Goal: Task Accomplishment & Management: Use online tool/utility

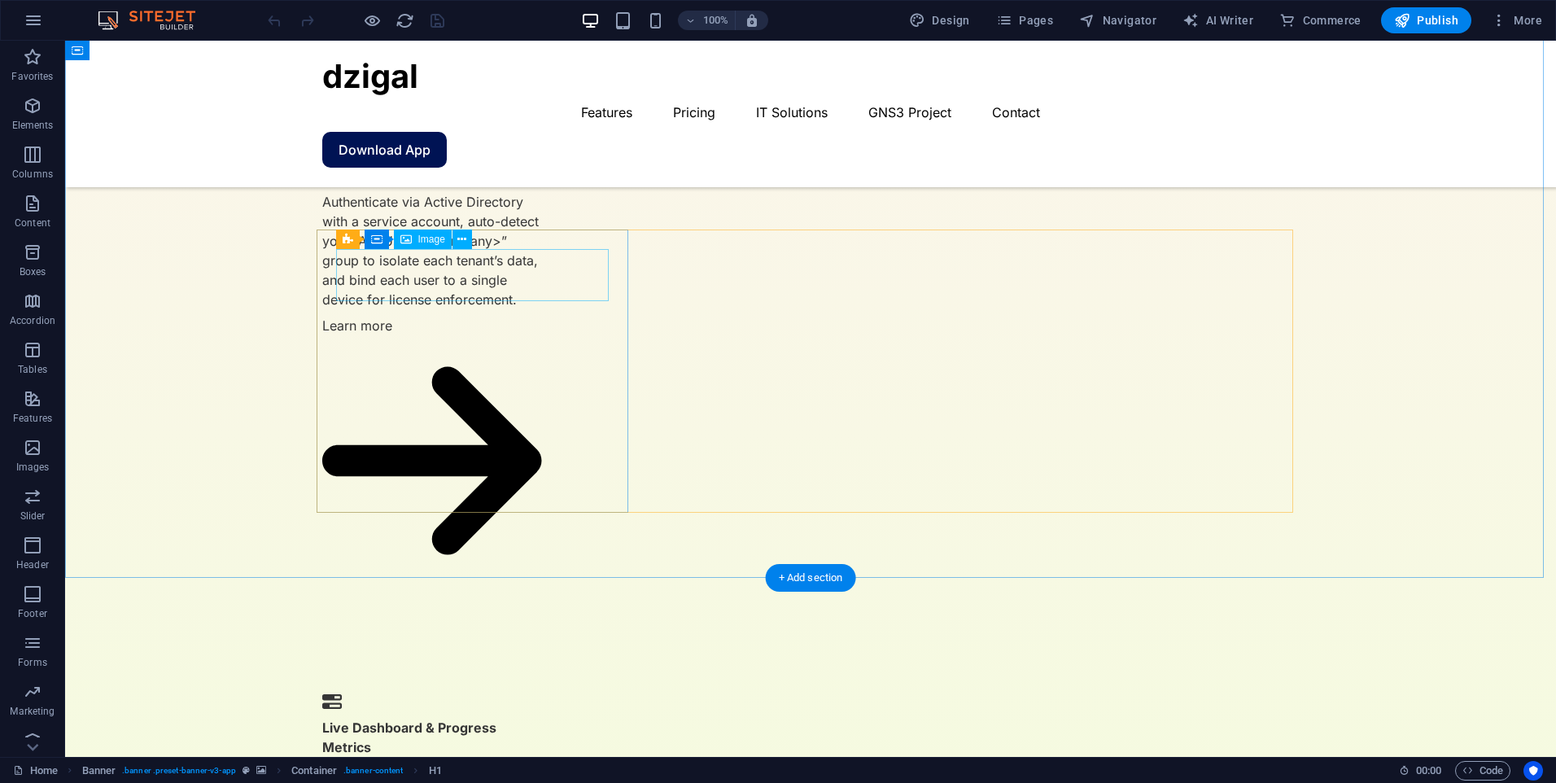
scroll to position [2694, 0]
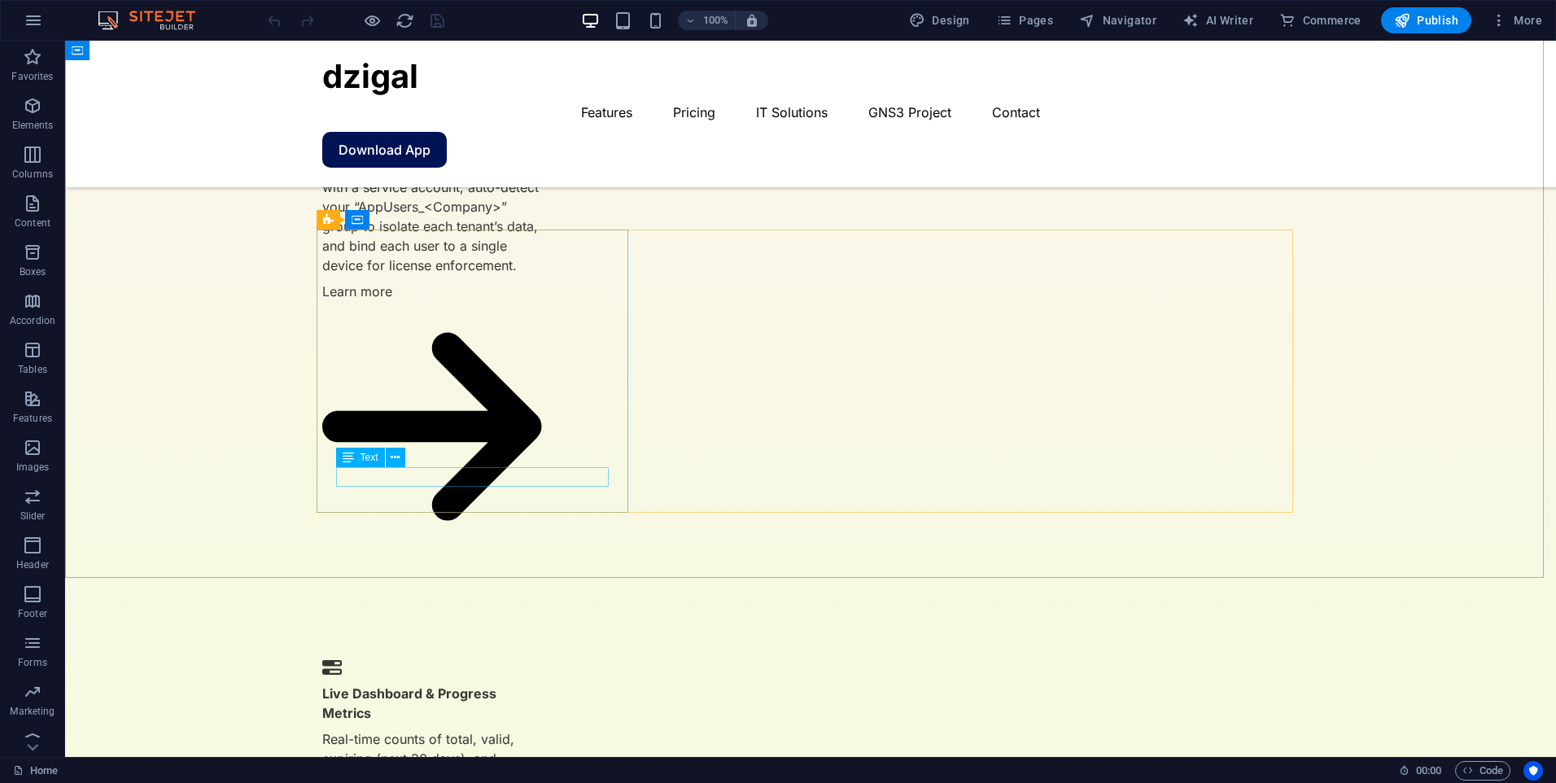
click at [408, 452] on div "Text" at bounding box center [376, 457] width 80 height 20
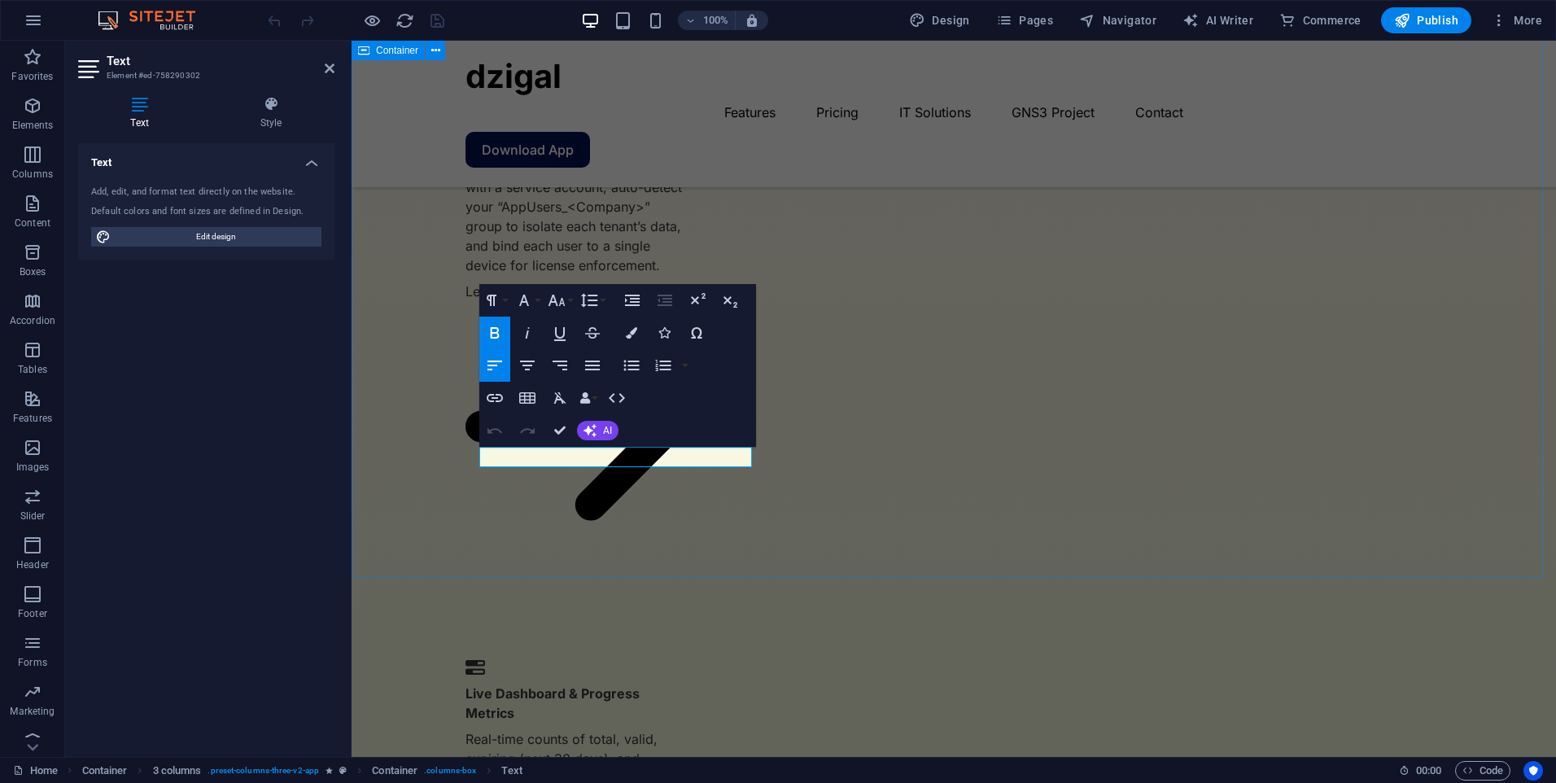
drag, startPoint x: 618, startPoint y: 452, endPoint x: 452, endPoint y: 454, distance: 166.0
drag, startPoint x: 604, startPoint y: 461, endPoint x: 476, endPoint y: 464, distance: 127.8
click at [501, 334] on icon "button" at bounding box center [495, 333] width 20 height 20
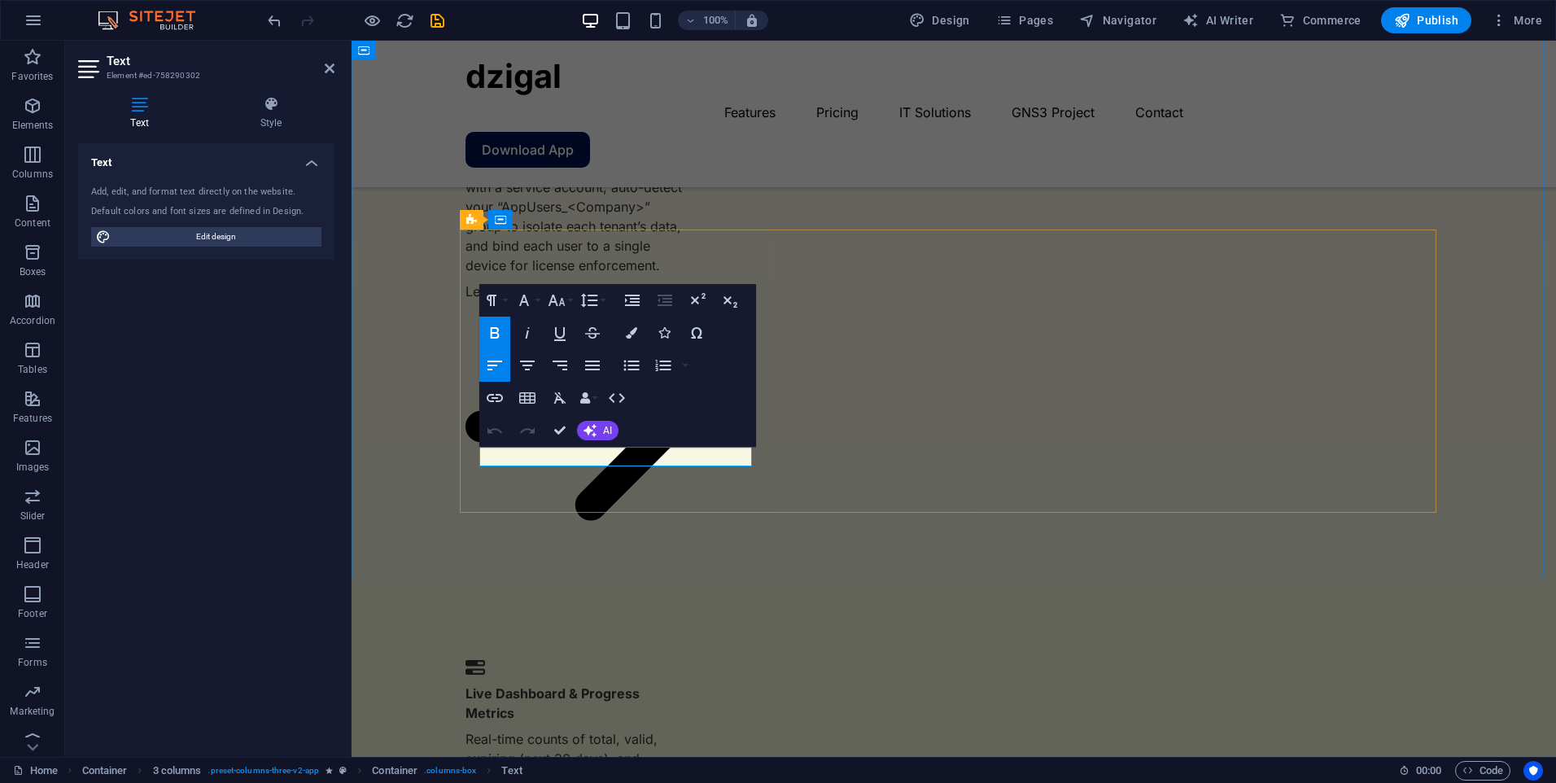
drag, startPoint x: 598, startPoint y: 459, endPoint x: 478, endPoint y: 452, distance: 120.6
drag, startPoint x: 622, startPoint y: 463, endPoint x: 465, endPoint y: 460, distance: 157.0
click at [495, 334] on icon "button" at bounding box center [494, 332] width 9 height 11
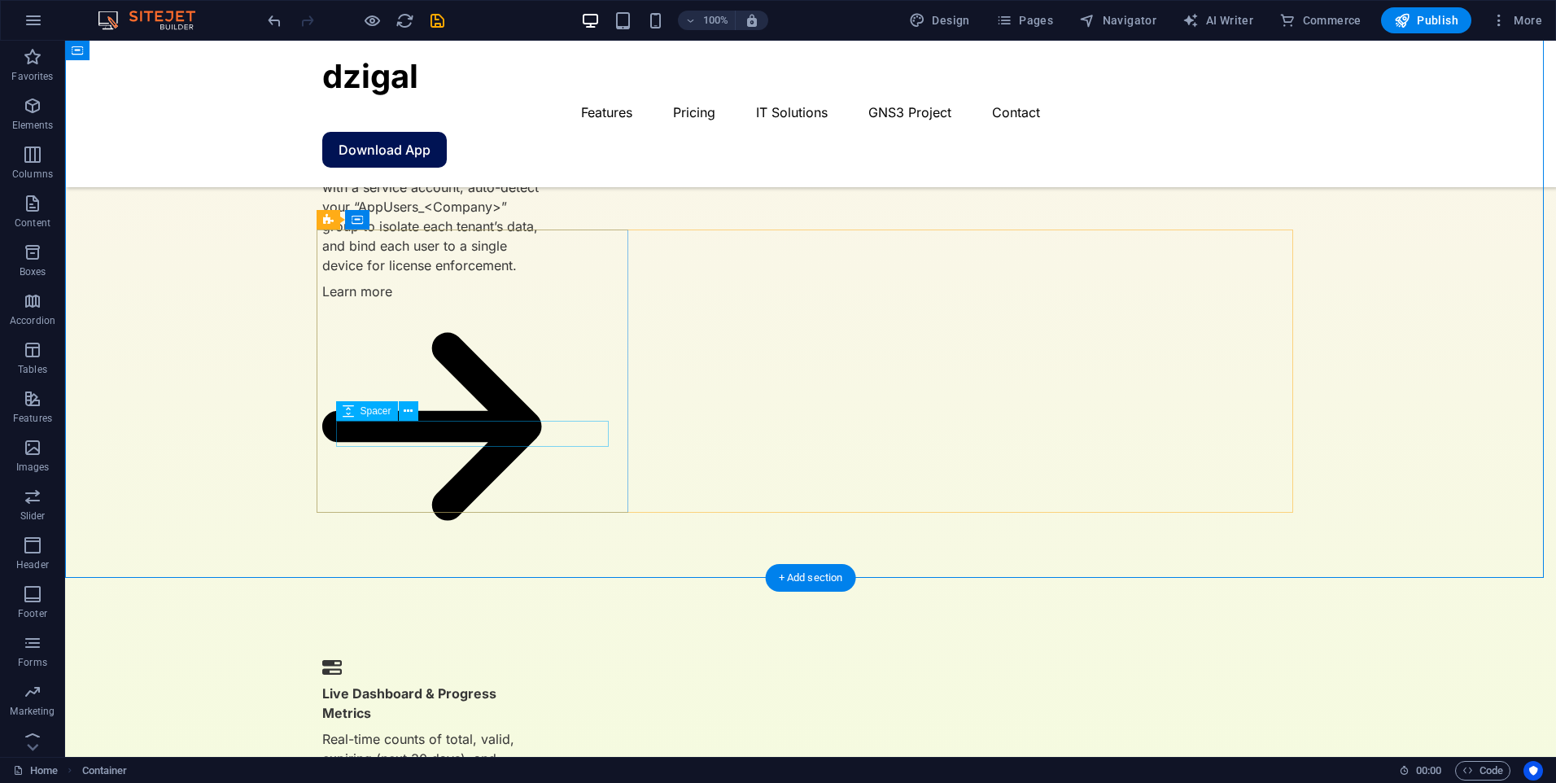
click at [421, 401] on div "Spacer" at bounding box center [382, 411] width 93 height 20
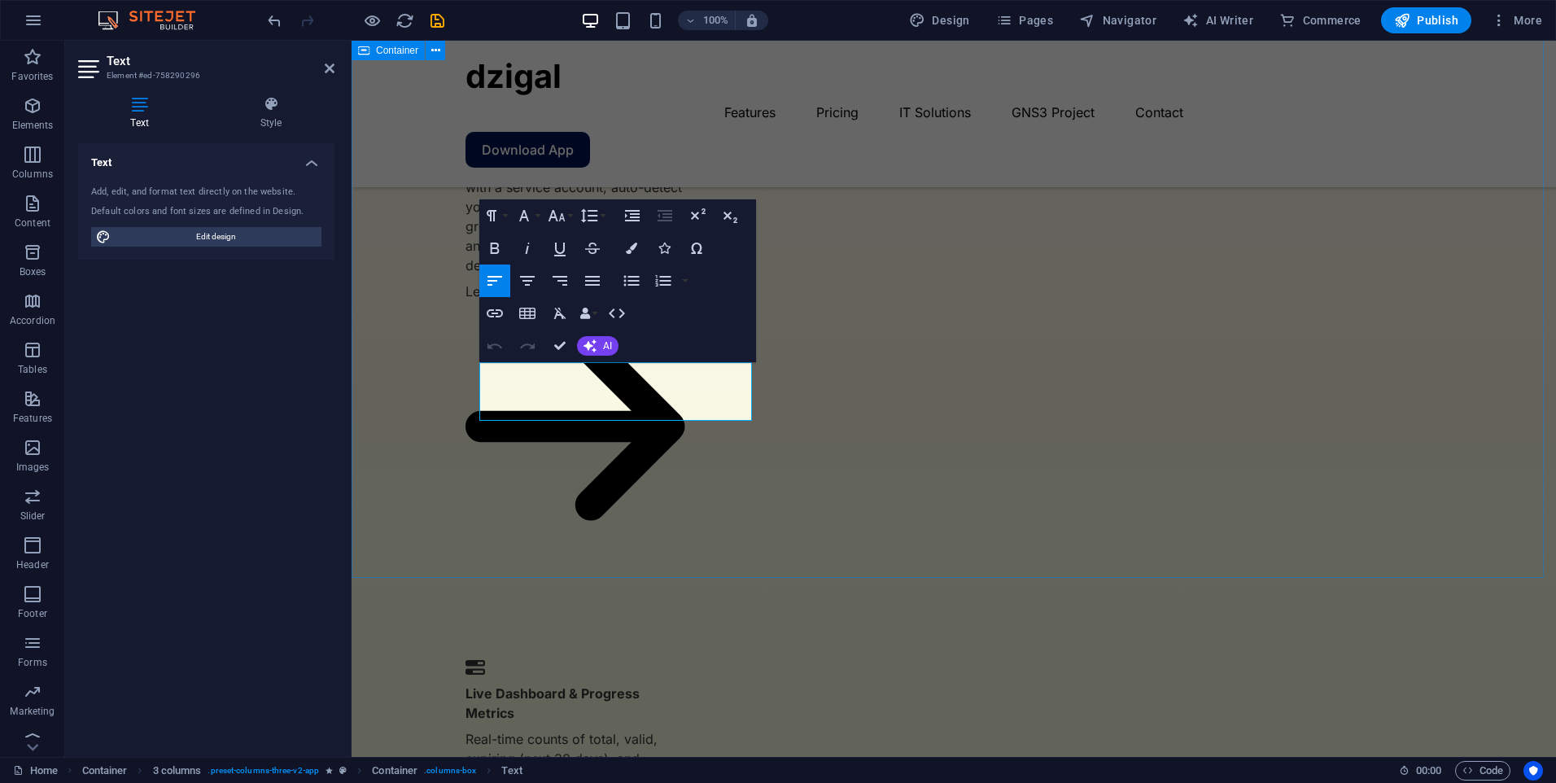
drag, startPoint x: 674, startPoint y: 406, endPoint x: 450, endPoint y: 369, distance: 226.7
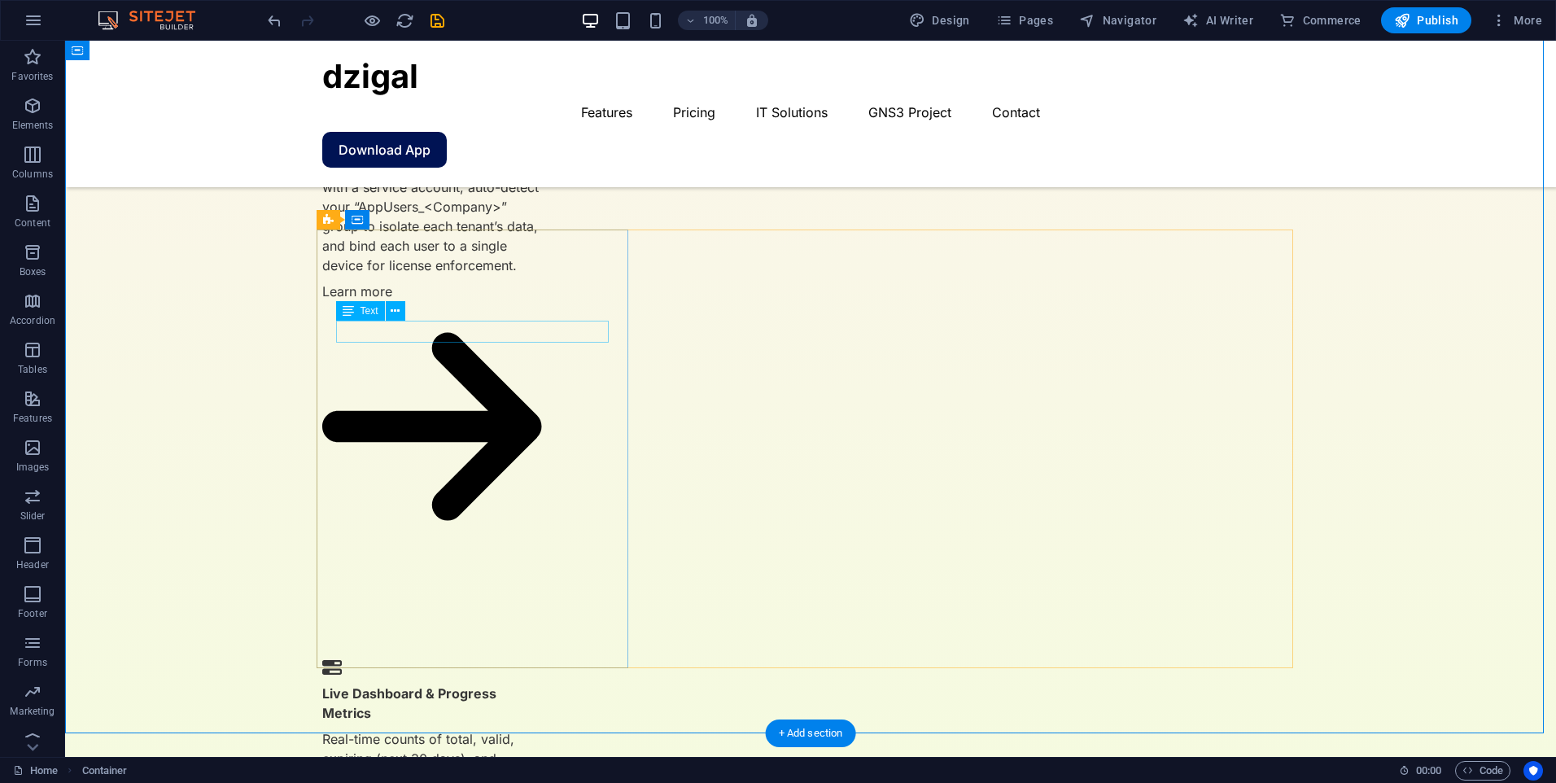
drag, startPoint x: 412, startPoint y: 330, endPoint x: 124, endPoint y: 333, distance: 288.8
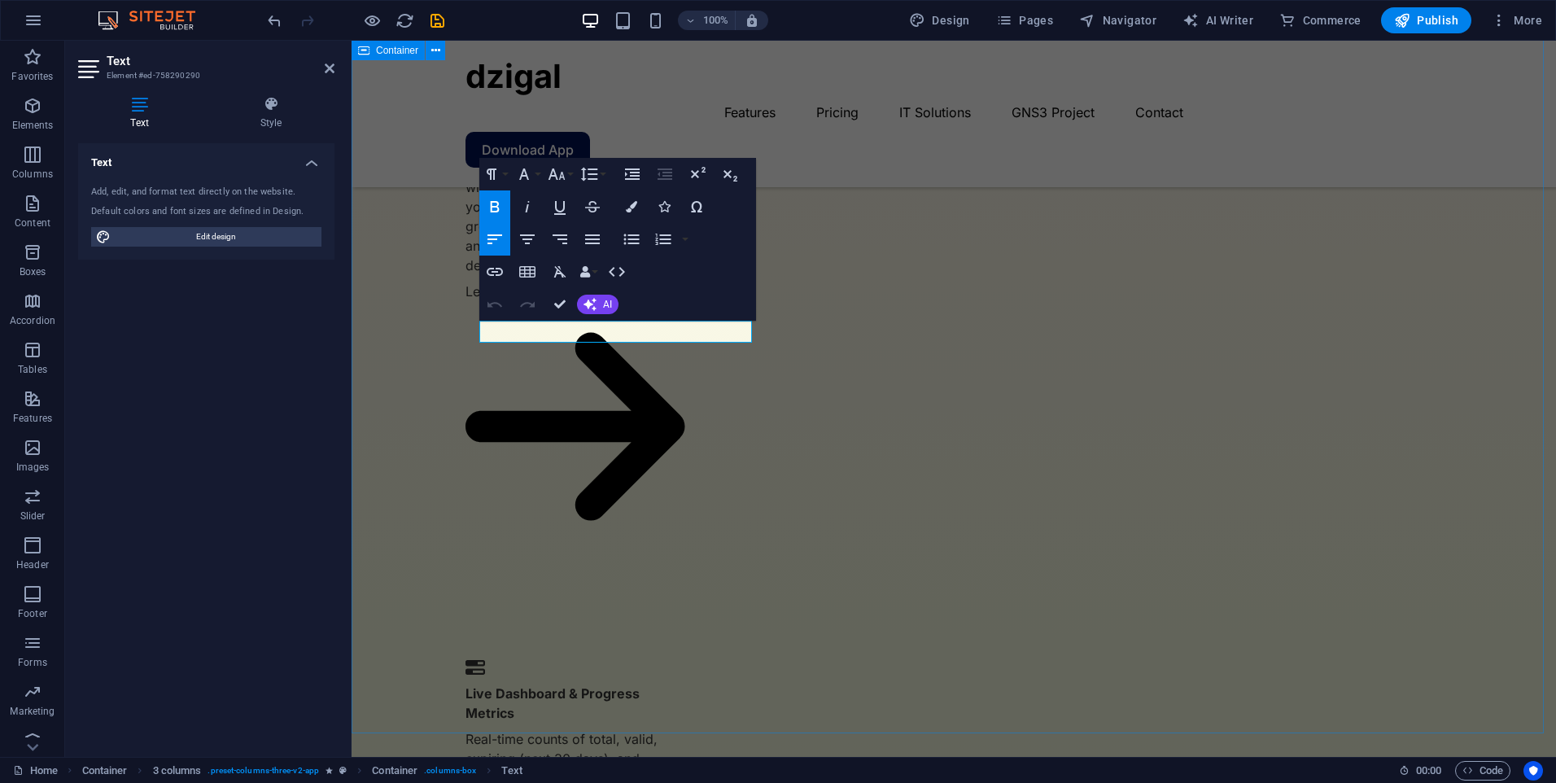
drag, startPoint x: 668, startPoint y: 328, endPoint x: 378, endPoint y: 334, distance: 289.7
drag, startPoint x: 538, startPoint y: 315, endPoint x: 427, endPoint y: 323, distance: 110.9
click at [492, 206] on icon "button" at bounding box center [494, 206] width 9 height 11
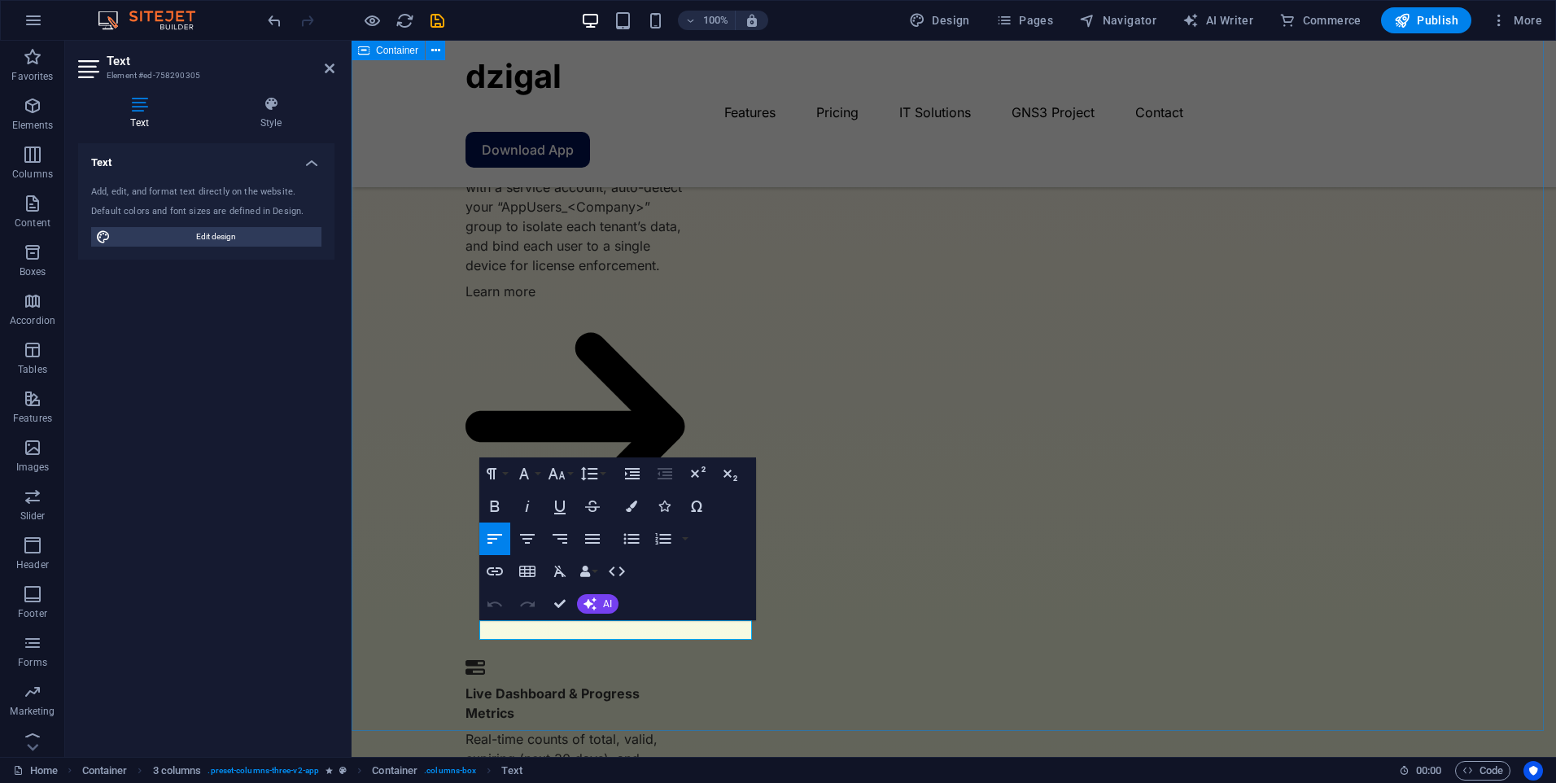
drag, startPoint x: 656, startPoint y: 626, endPoint x: 448, endPoint y: 622, distance: 207.5
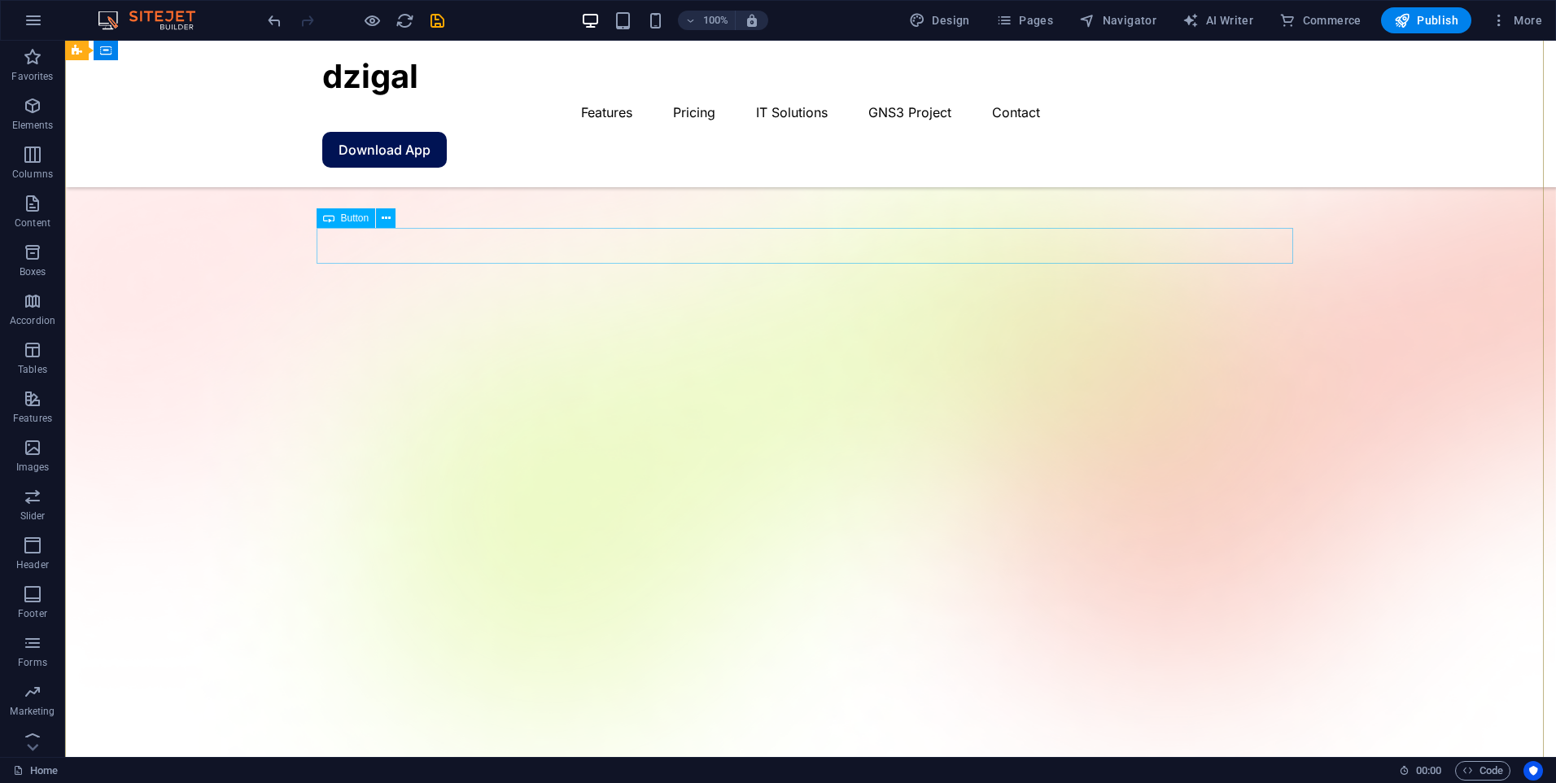
scroll to position [0, 0]
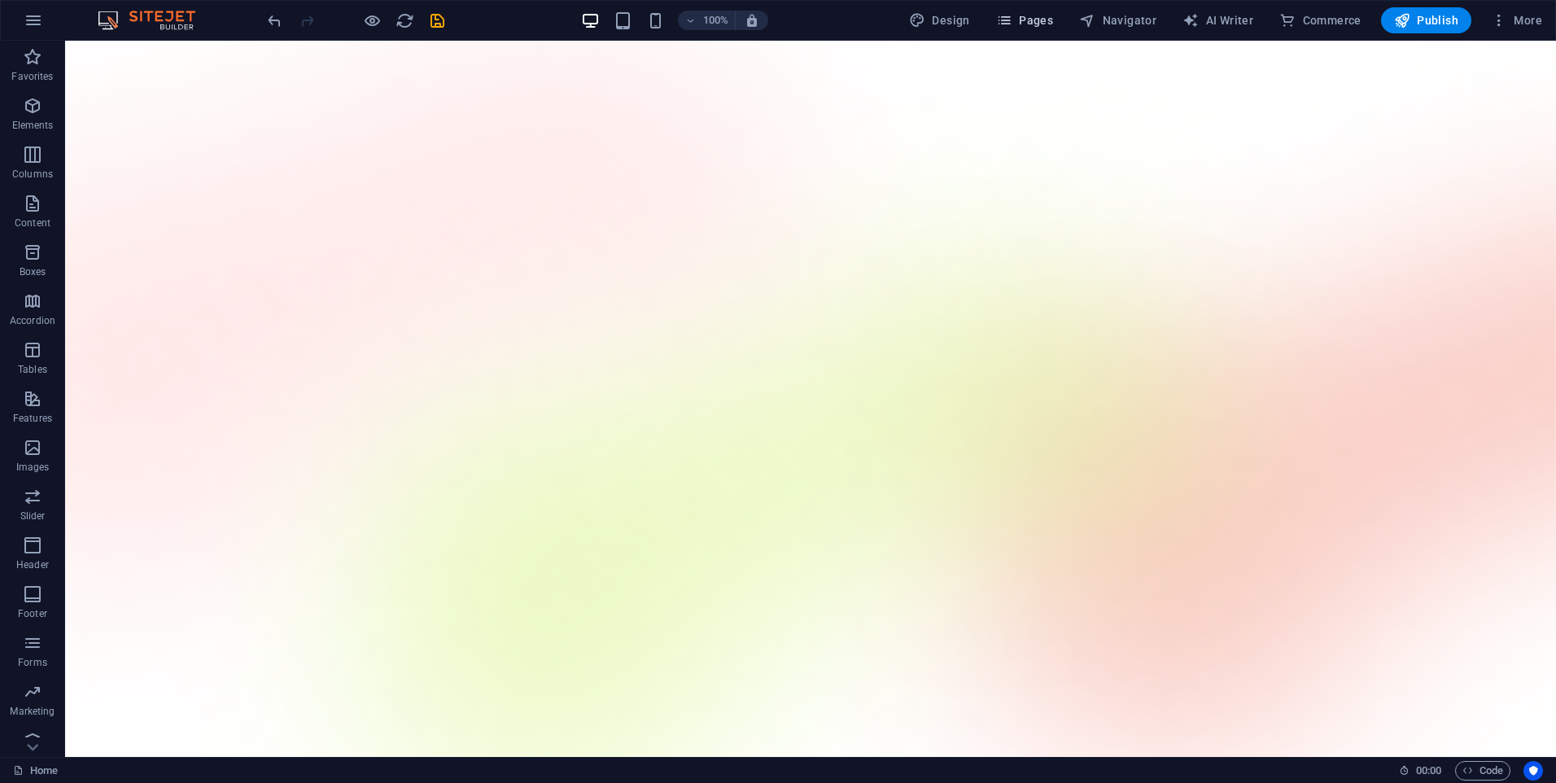
click at [1028, 10] on button "Pages" at bounding box center [1024, 20] width 70 height 26
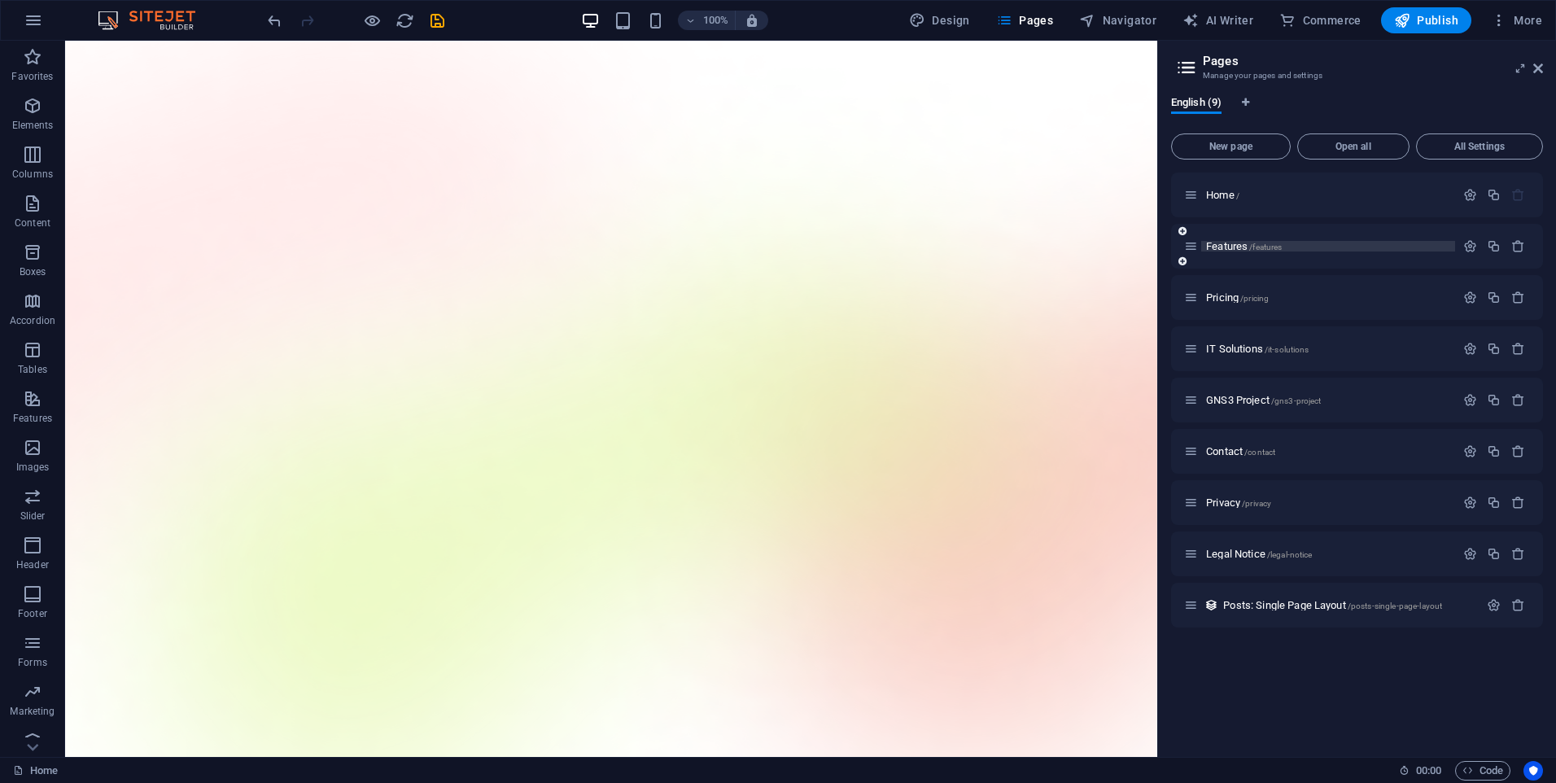
click at [1228, 248] on span "Features /features" at bounding box center [1244, 246] width 76 height 12
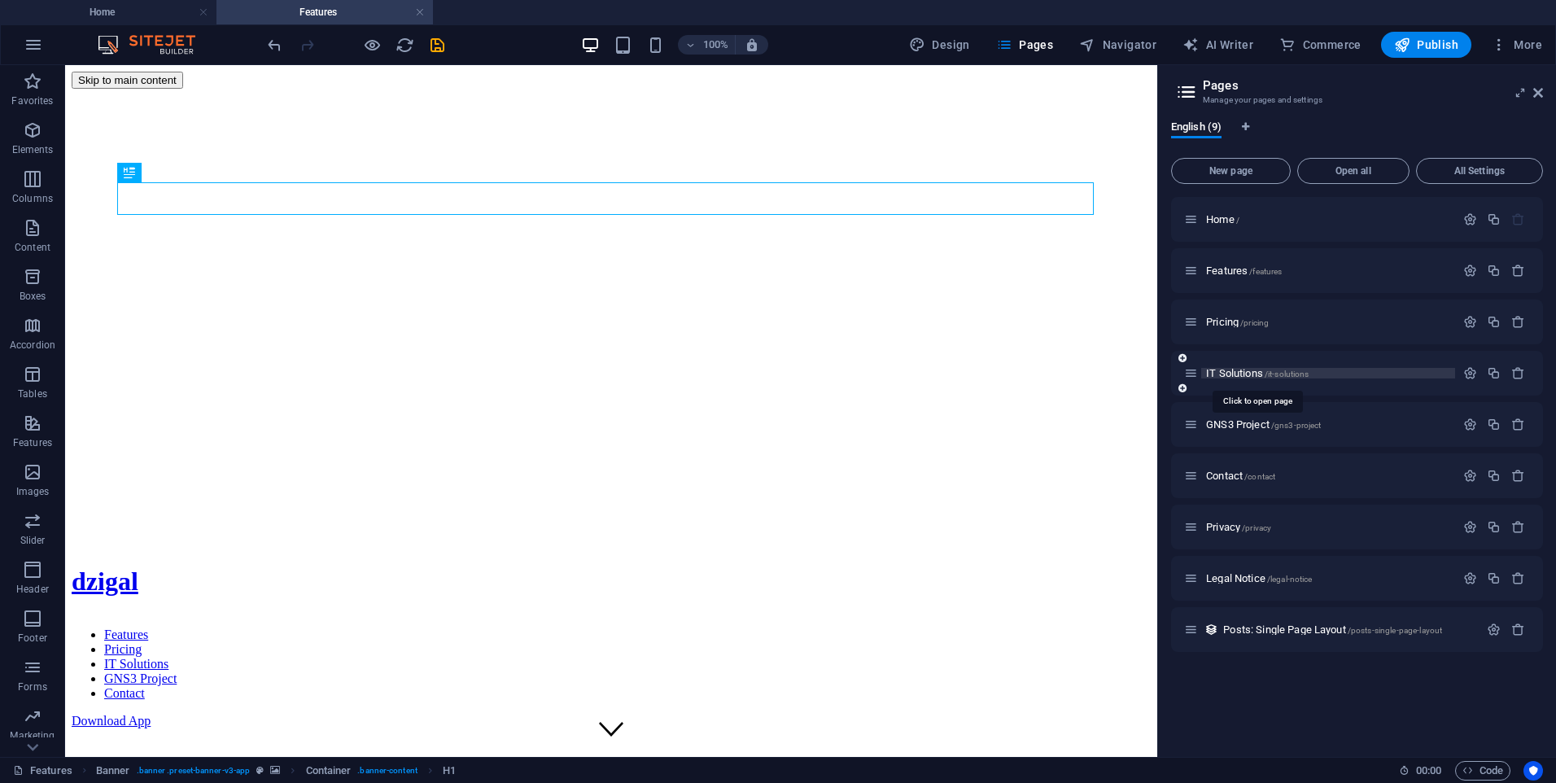
click at [1233, 369] on span "IT Solutions /it-solutions" at bounding box center [1257, 373] width 103 height 12
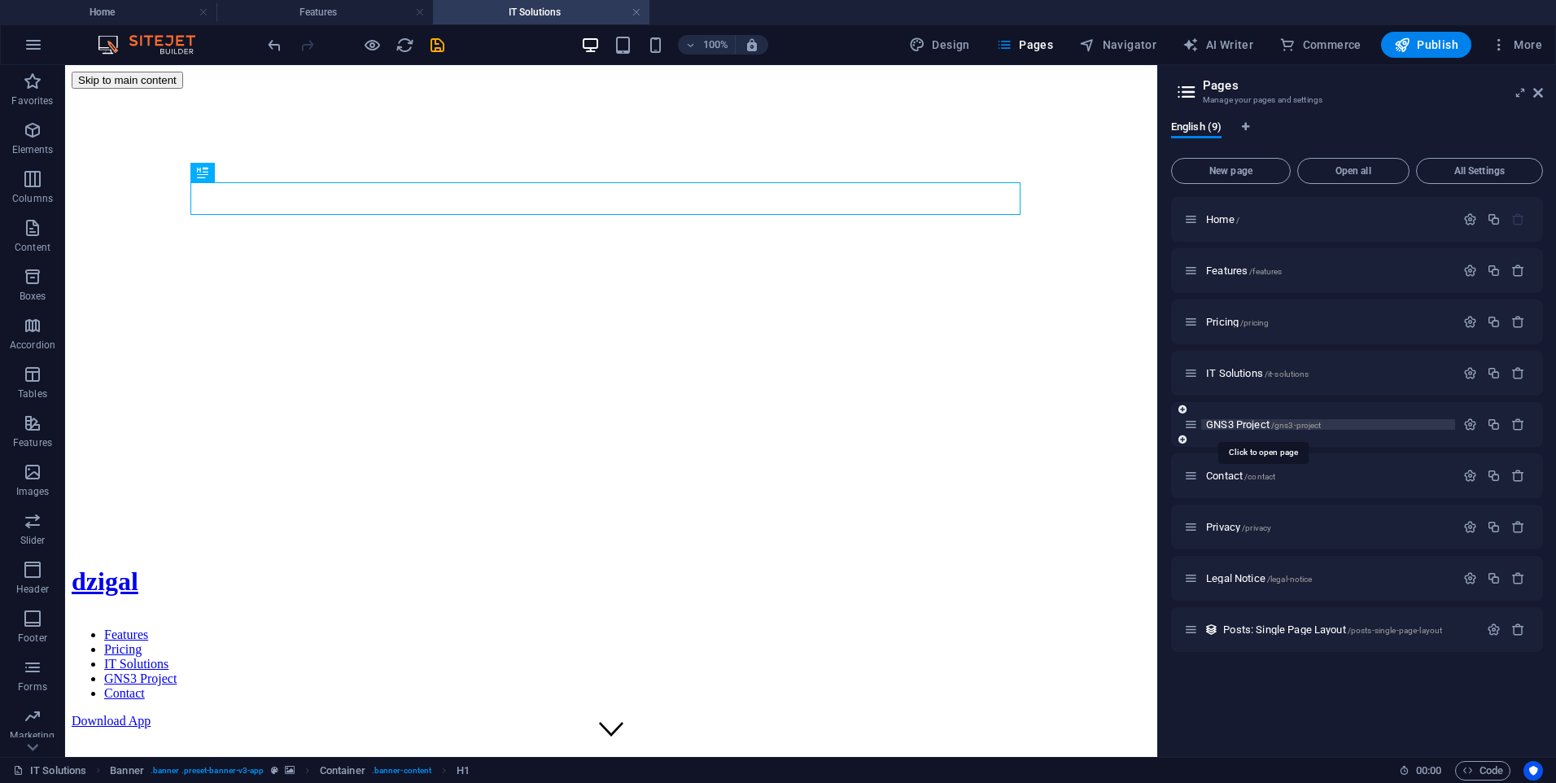
click at [1243, 427] on span "GNS3 Project /gns3-project" at bounding box center [1263, 424] width 115 height 12
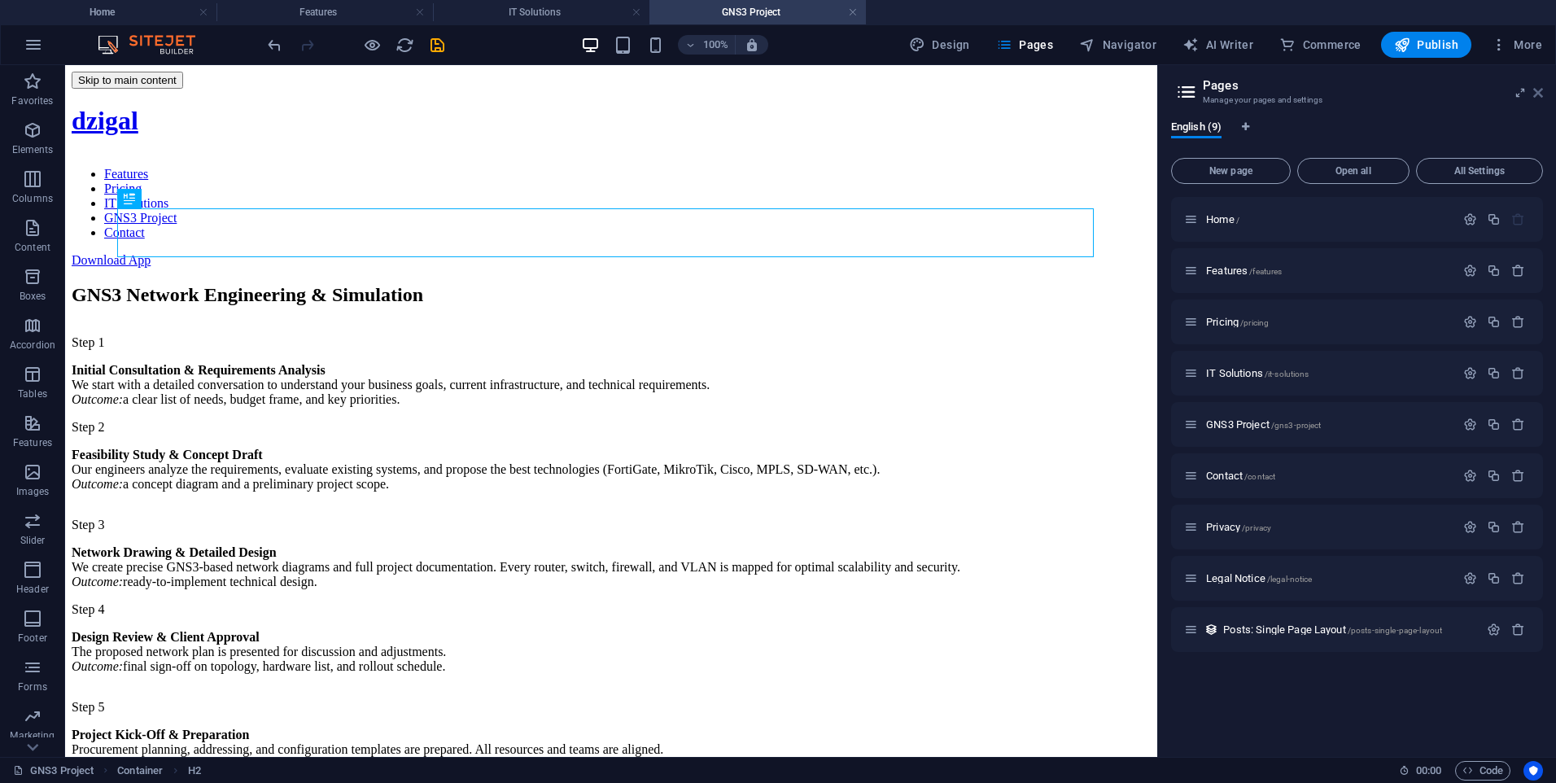
drag, startPoint x: 1537, startPoint y: 87, endPoint x: 1445, endPoint y: 28, distance: 109.5
click at [1537, 87] on icon at bounding box center [1538, 92] width 10 height 13
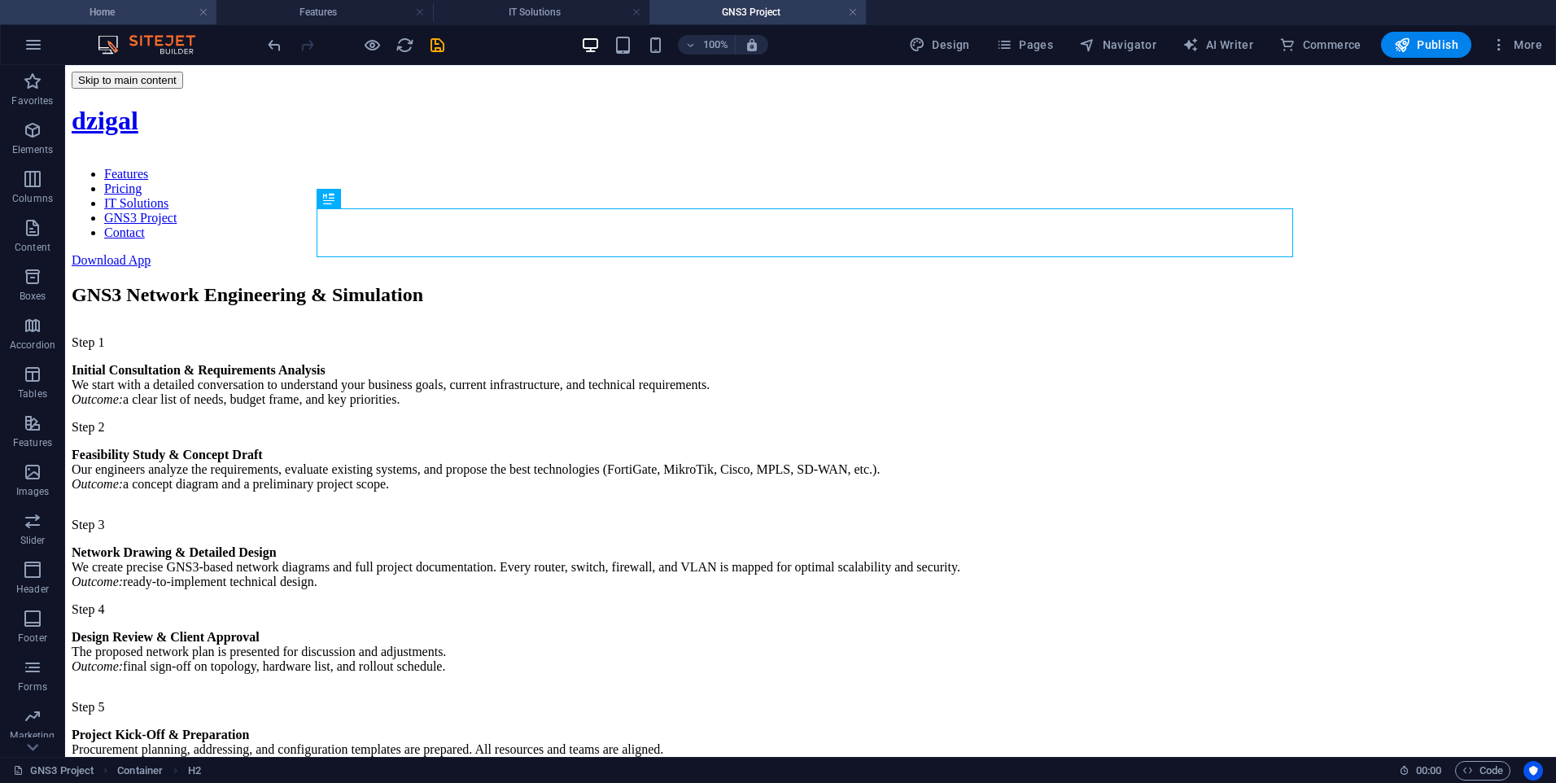
click at [146, 11] on h4 "Home" at bounding box center [108, 12] width 216 height 18
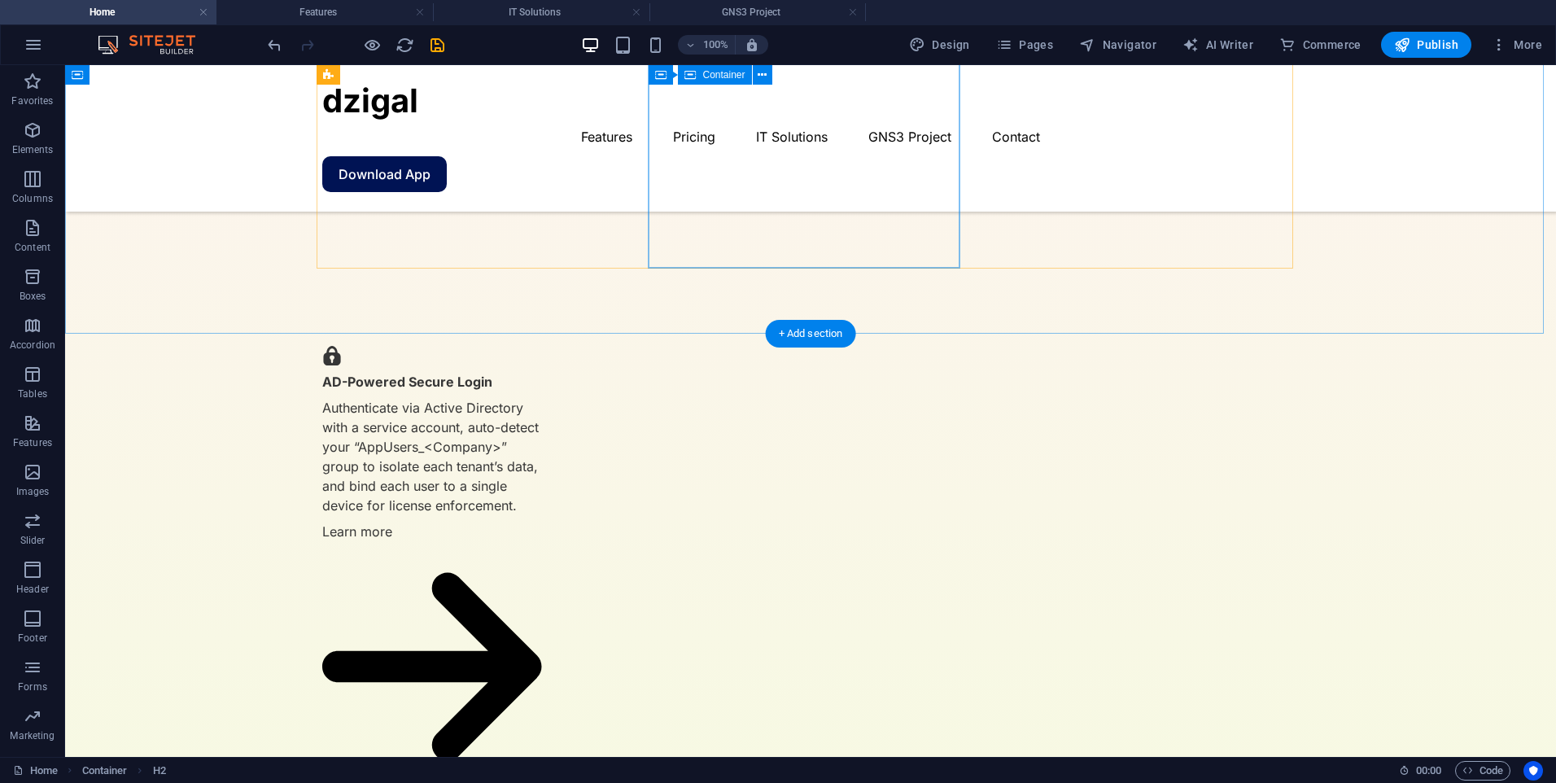
scroll to position [2363, 0]
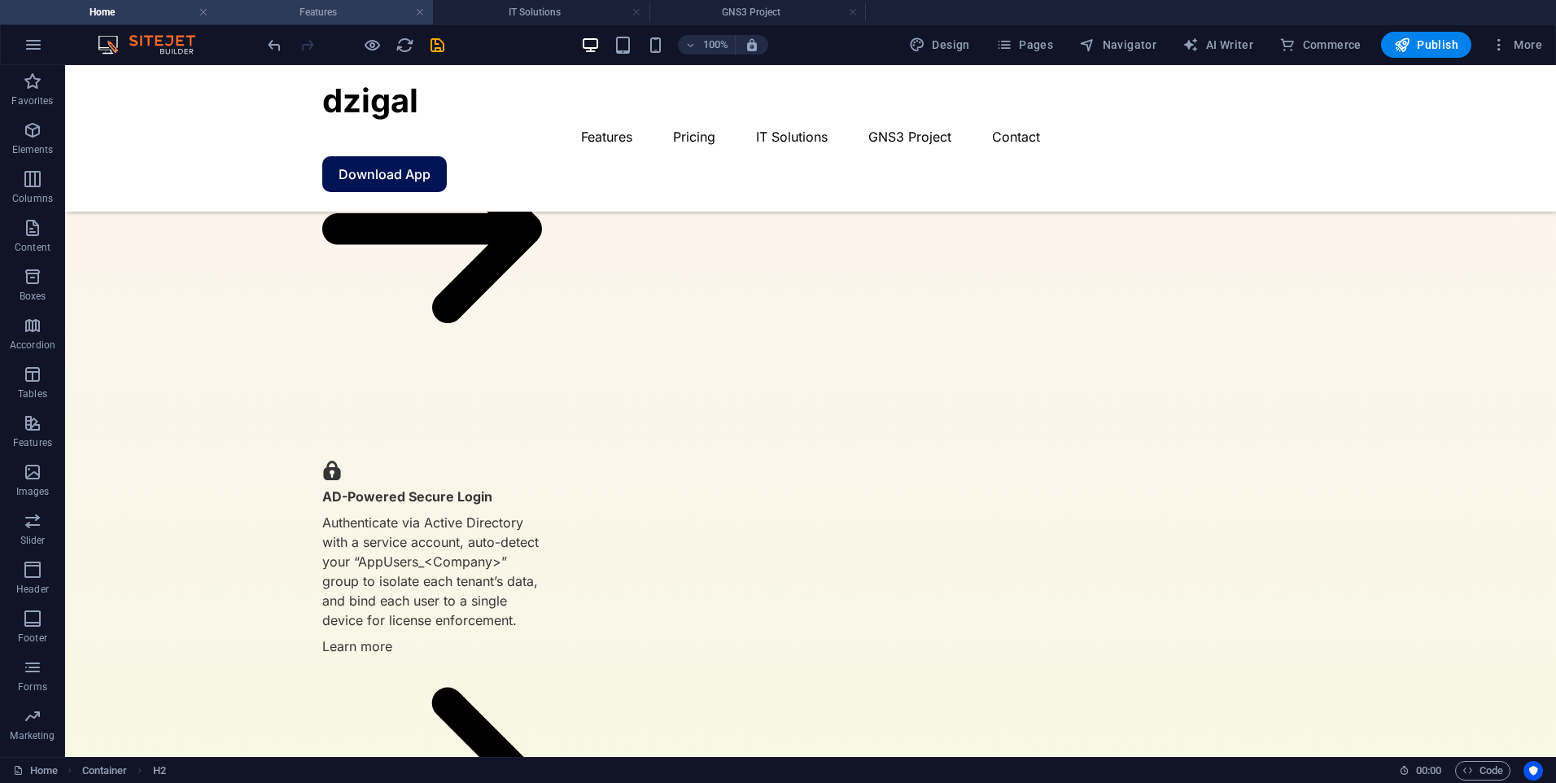
click at [339, 2] on li "Features" at bounding box center [324, 12] width 216 height 24
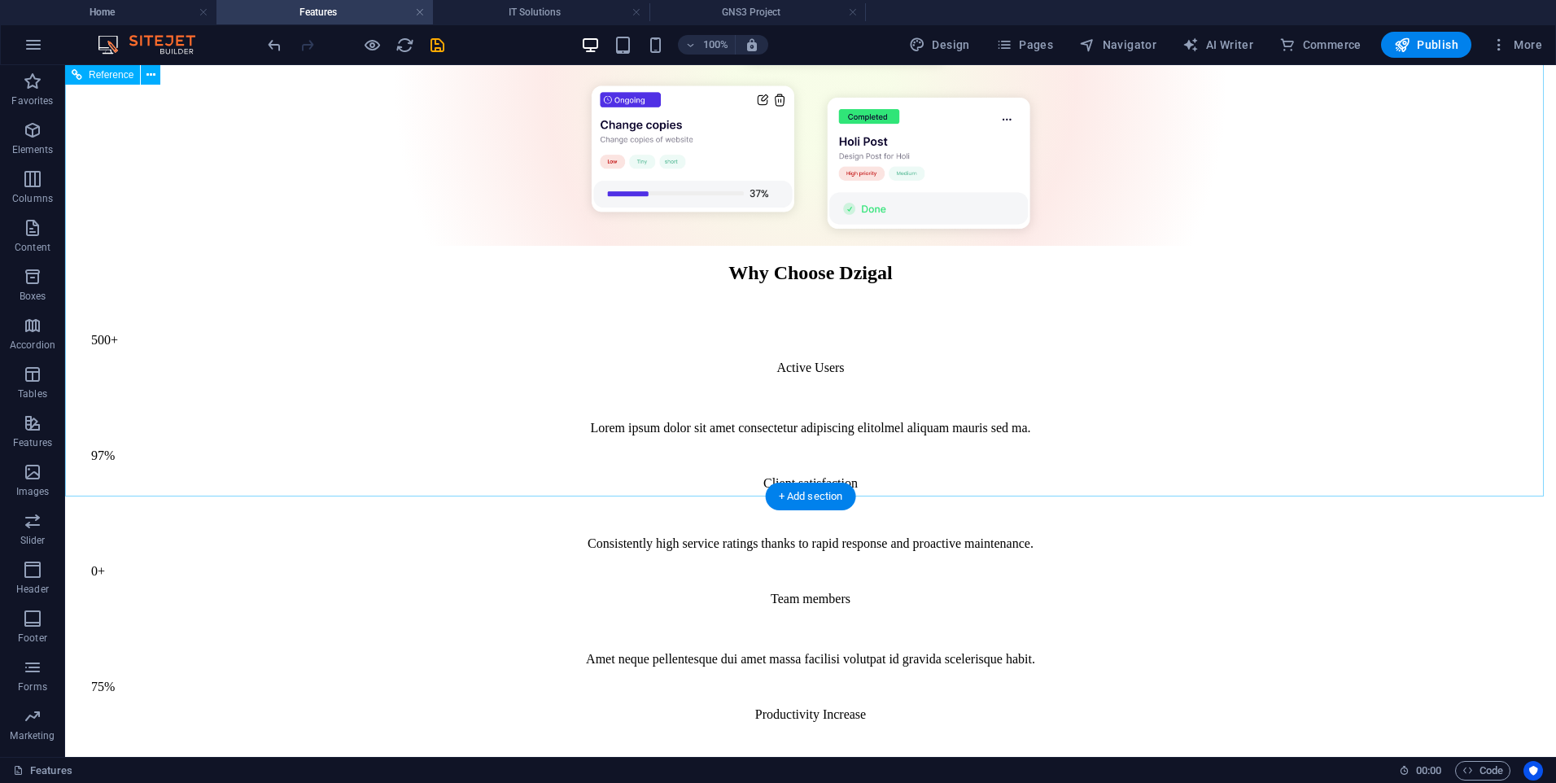
scroll to position [2739, 0]
click at [501, 9] on h4 "IT Solutions" at bounding box center [541, 12] width 216 height 18
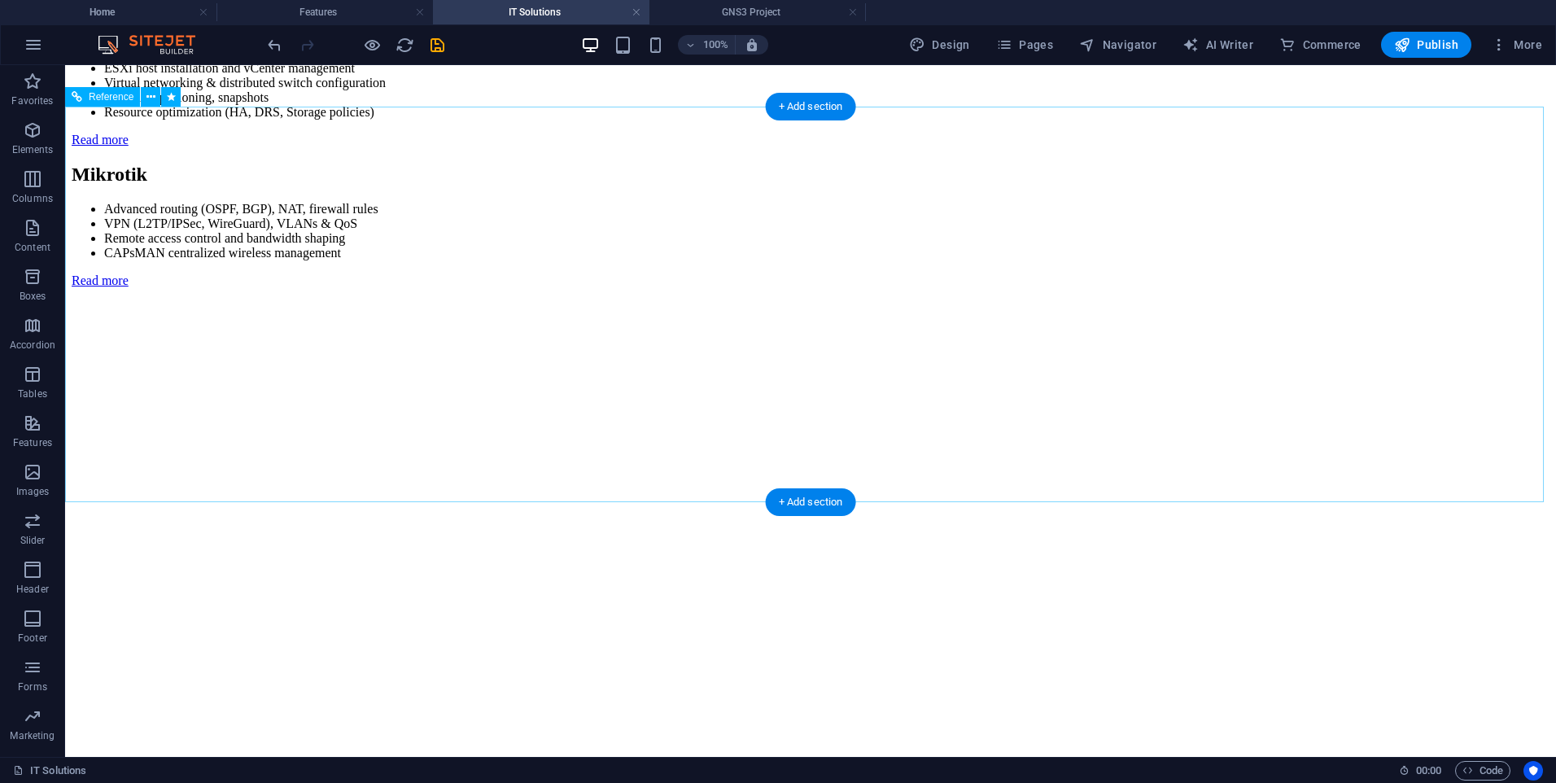
scroll to position [2005, 0]
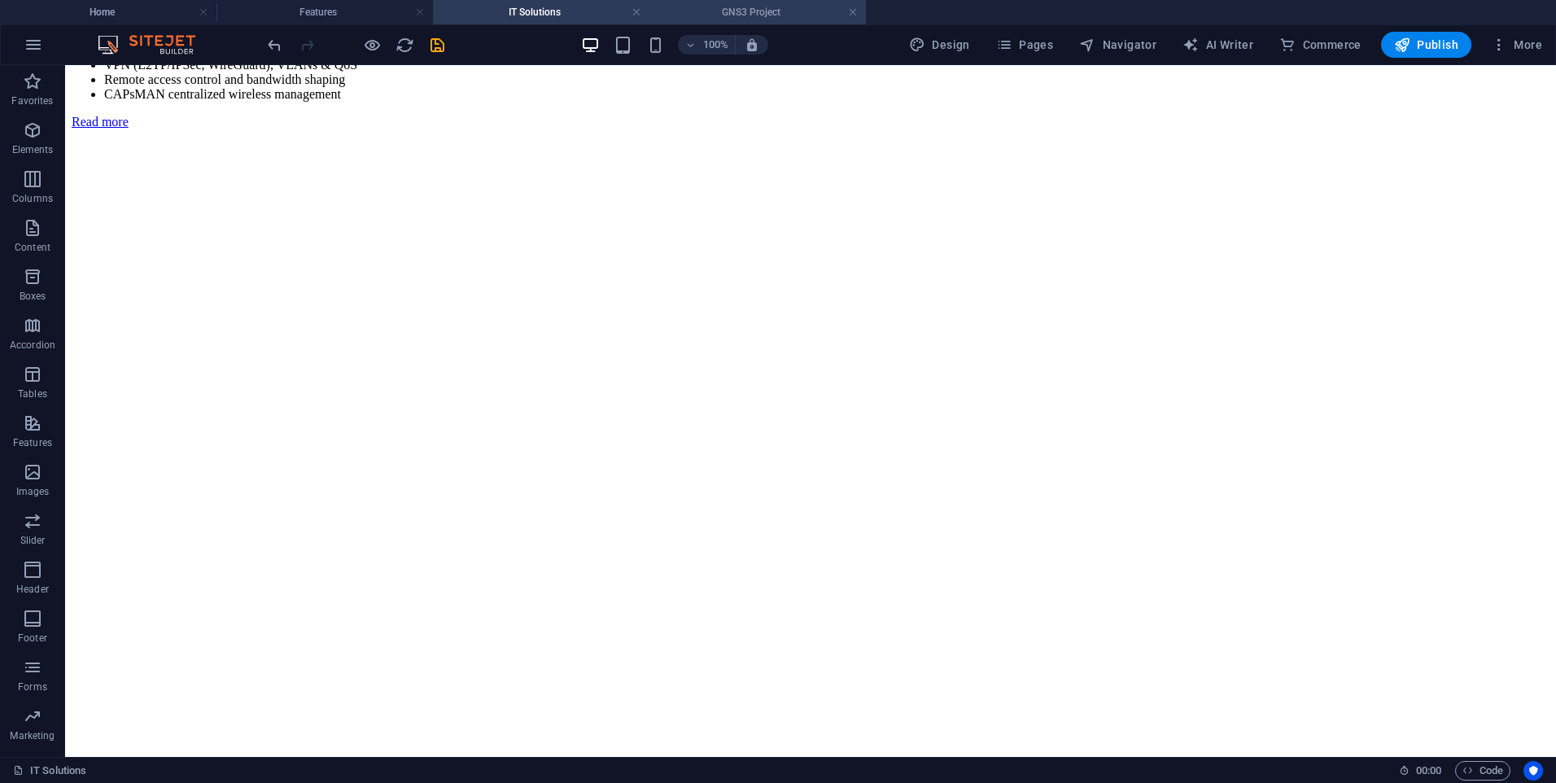
click at [753, 15] on h4 "GNS3 Project" at bounding box center [757, 12] width 216 height 18
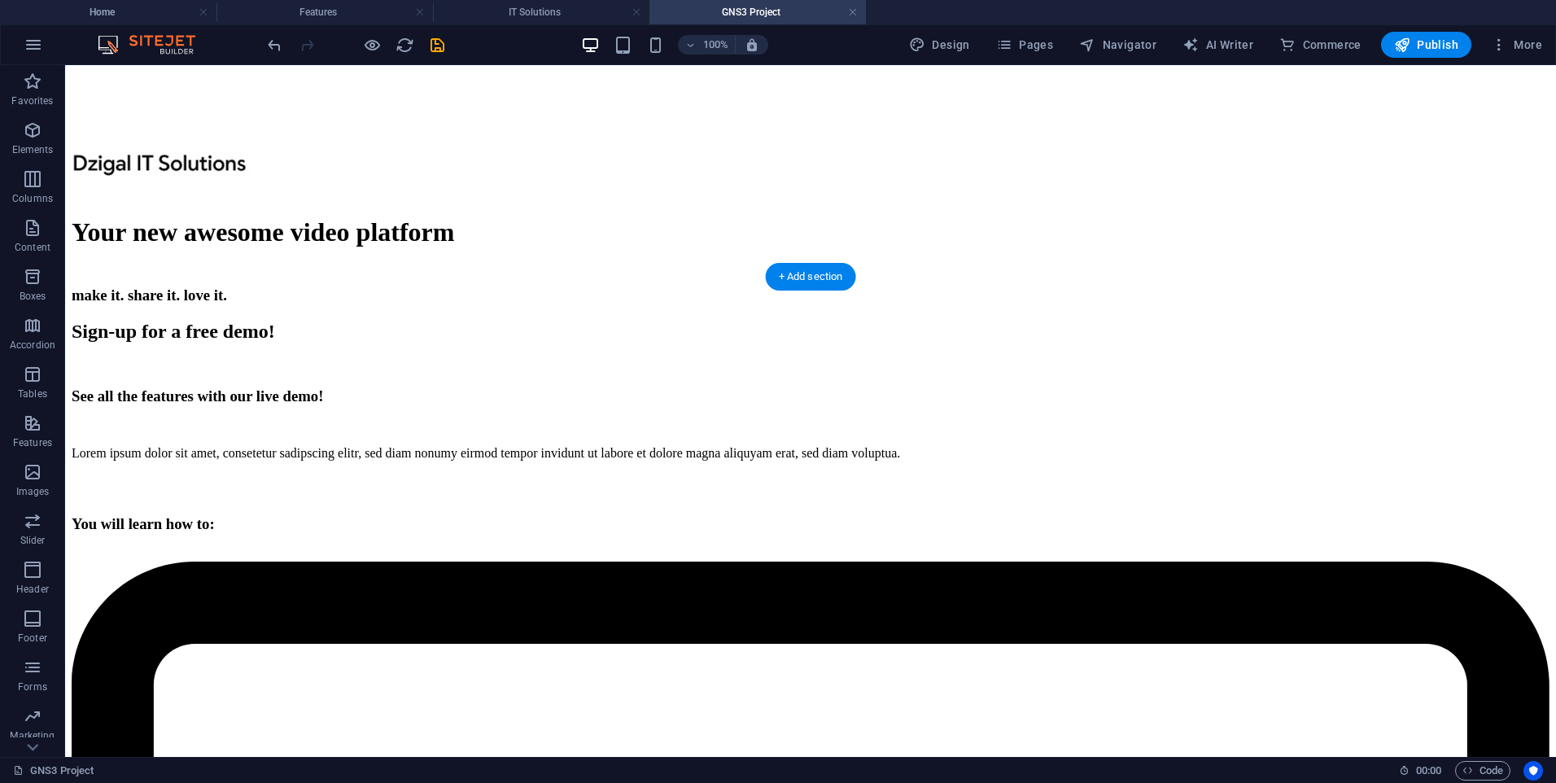
scroll to position [3425, 0]
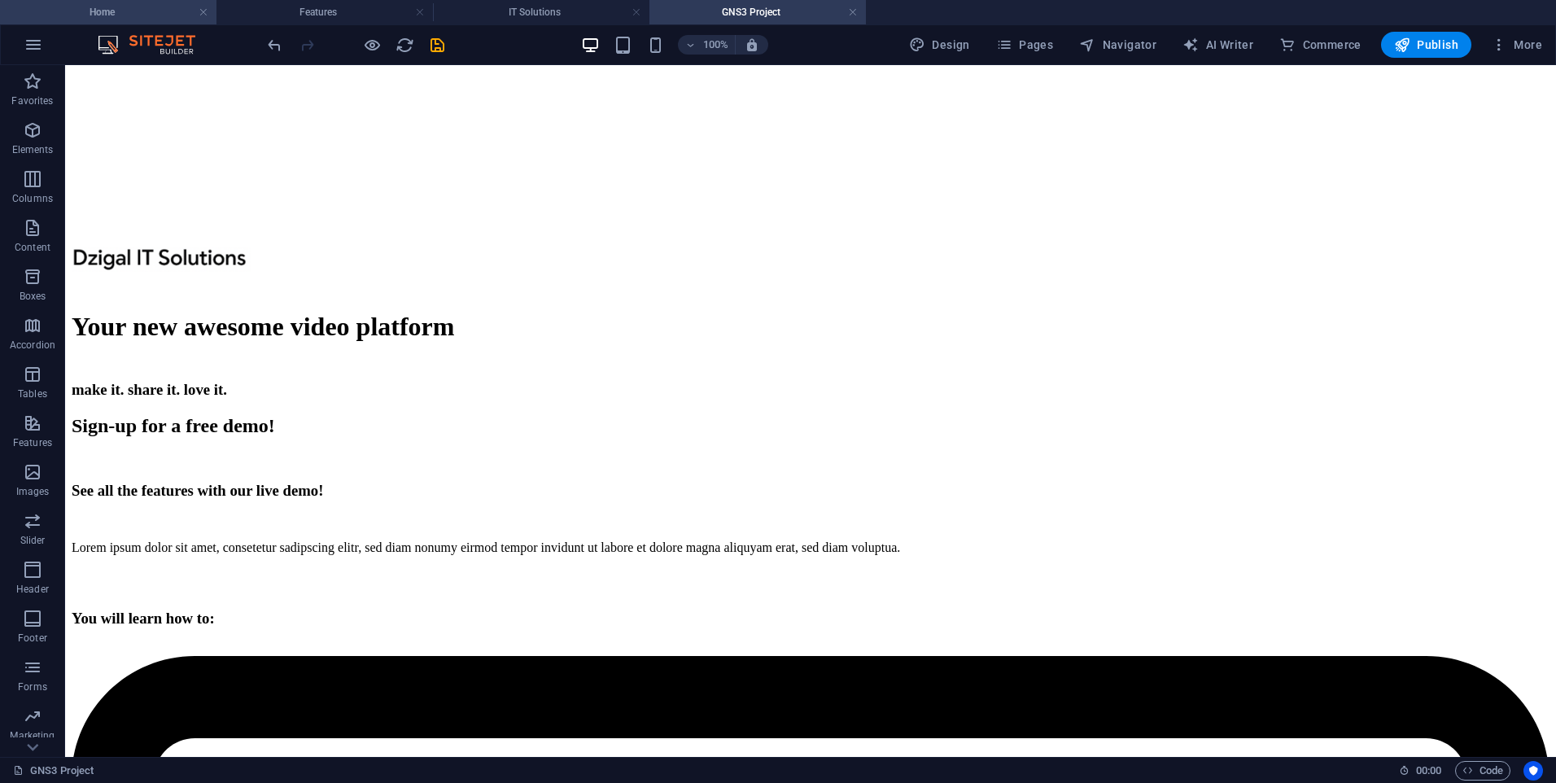
click at [120, 11] on h4 "Home" at bounding box center [108, 12] width 216 height 18
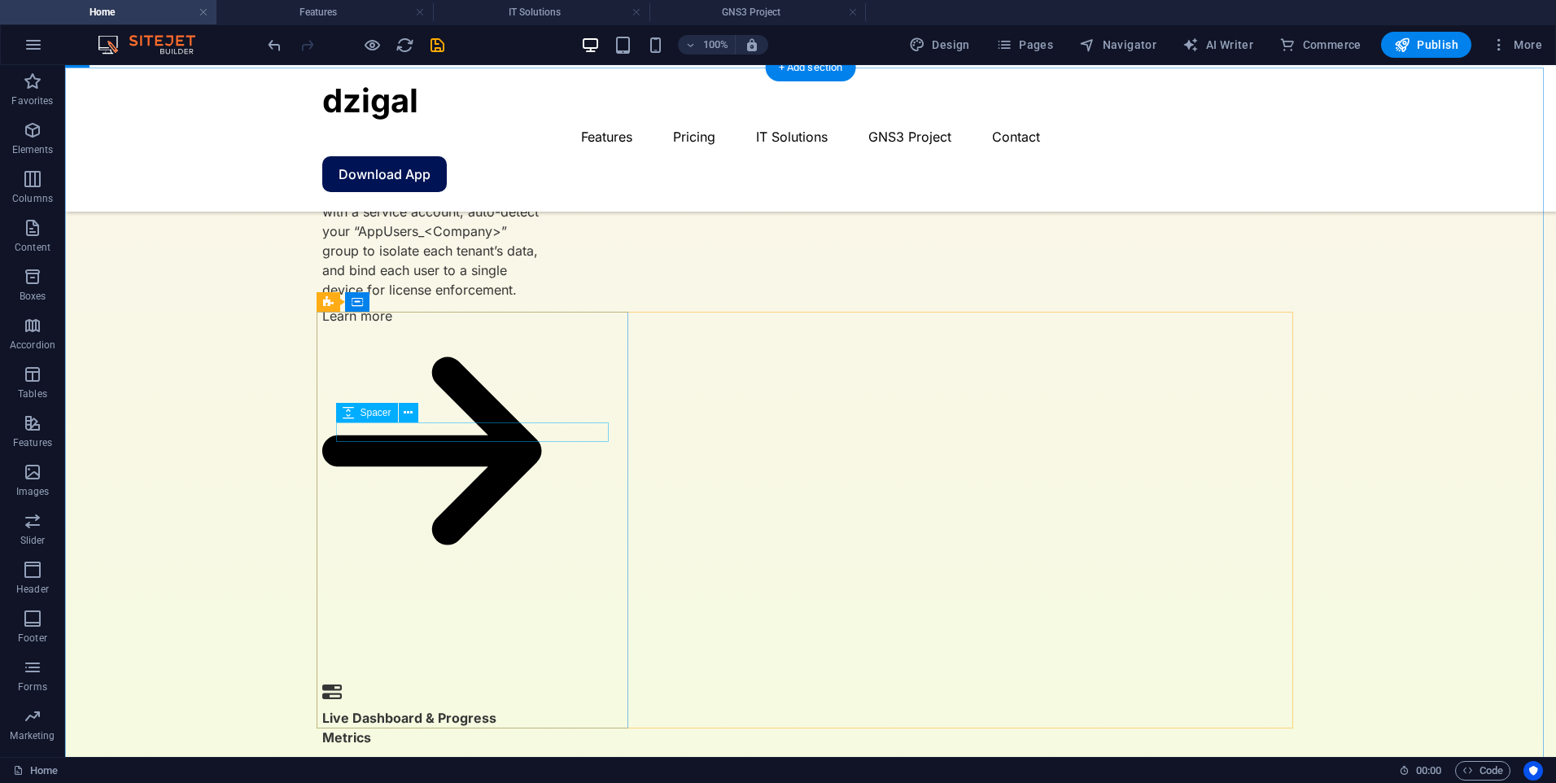
scroll to position [2608, 0]
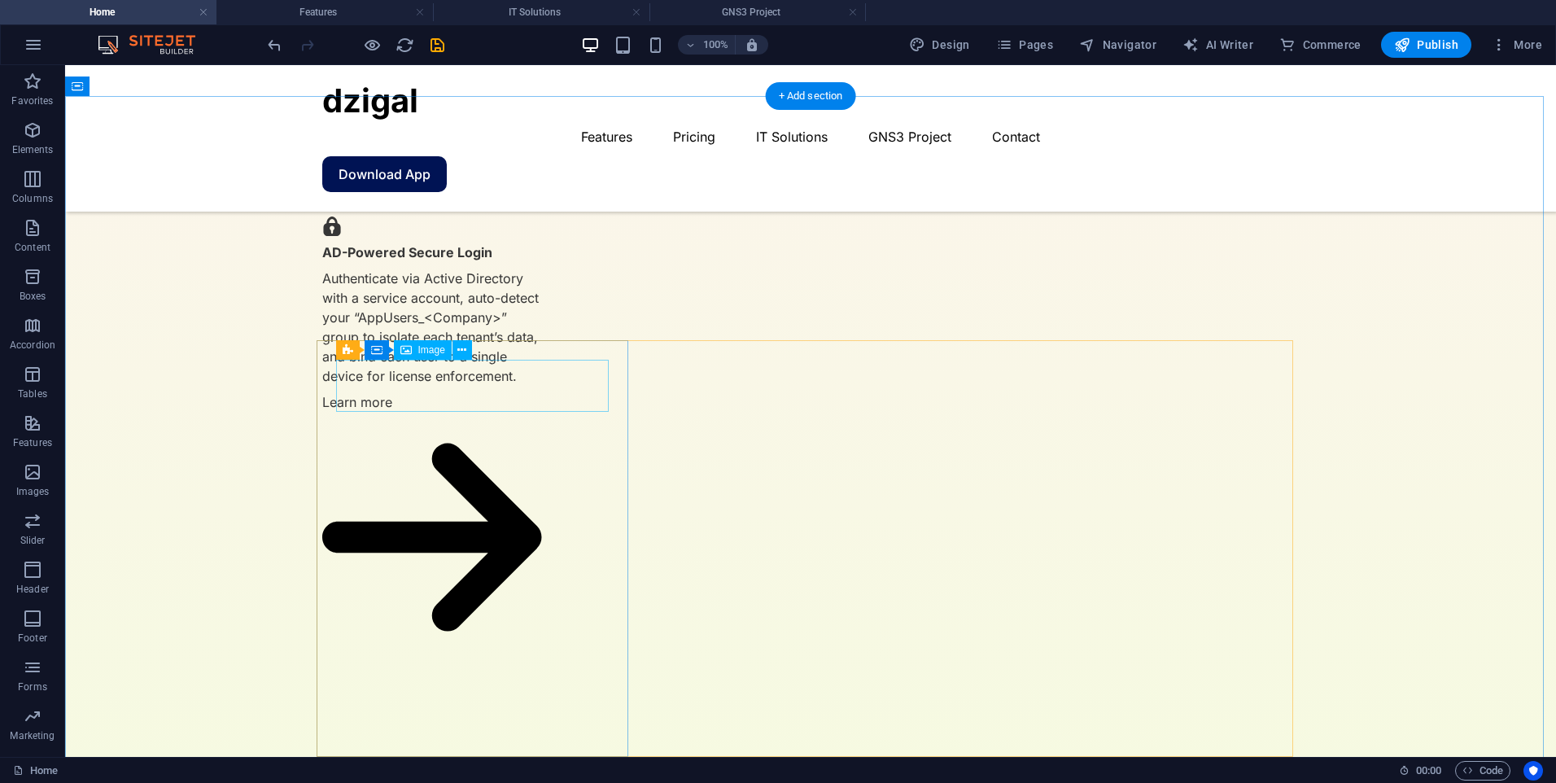
select select "px"
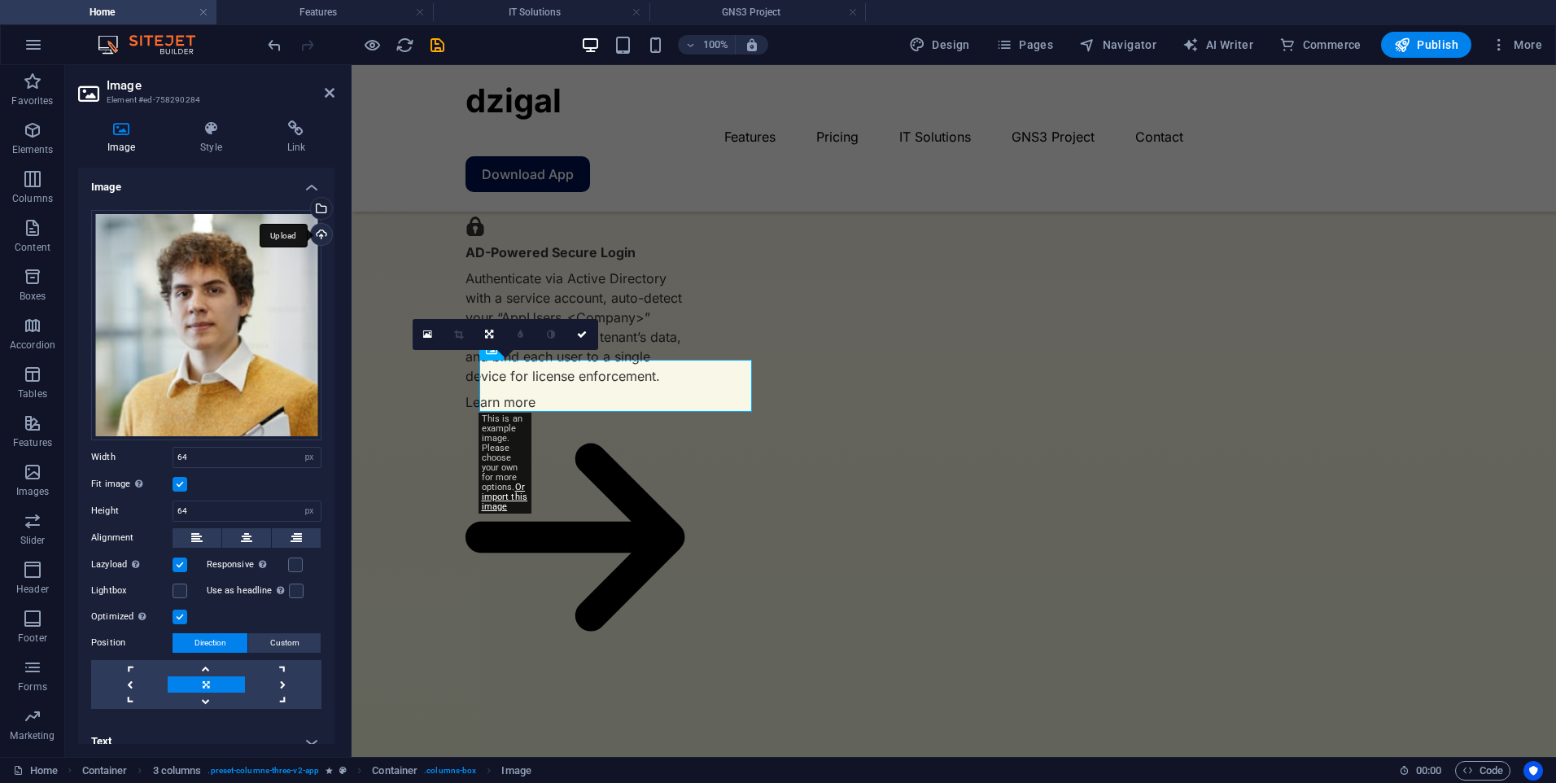
click at [312, 237] on div "Upload" at bounding box center [320, 236] width 24 height 24
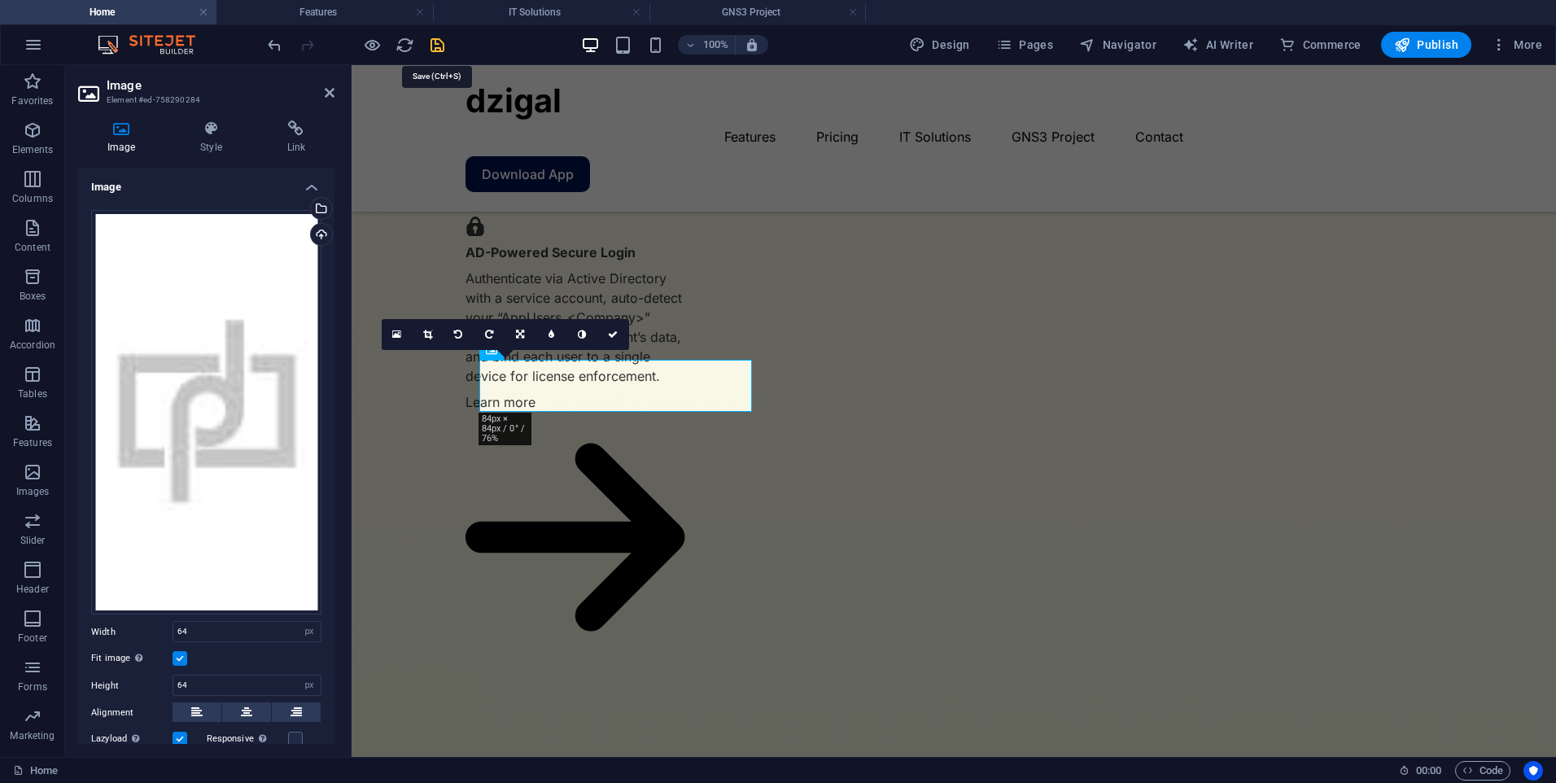
click at [428, 48] on icon "save" at bounding box center [437, 45] width 19 height 19
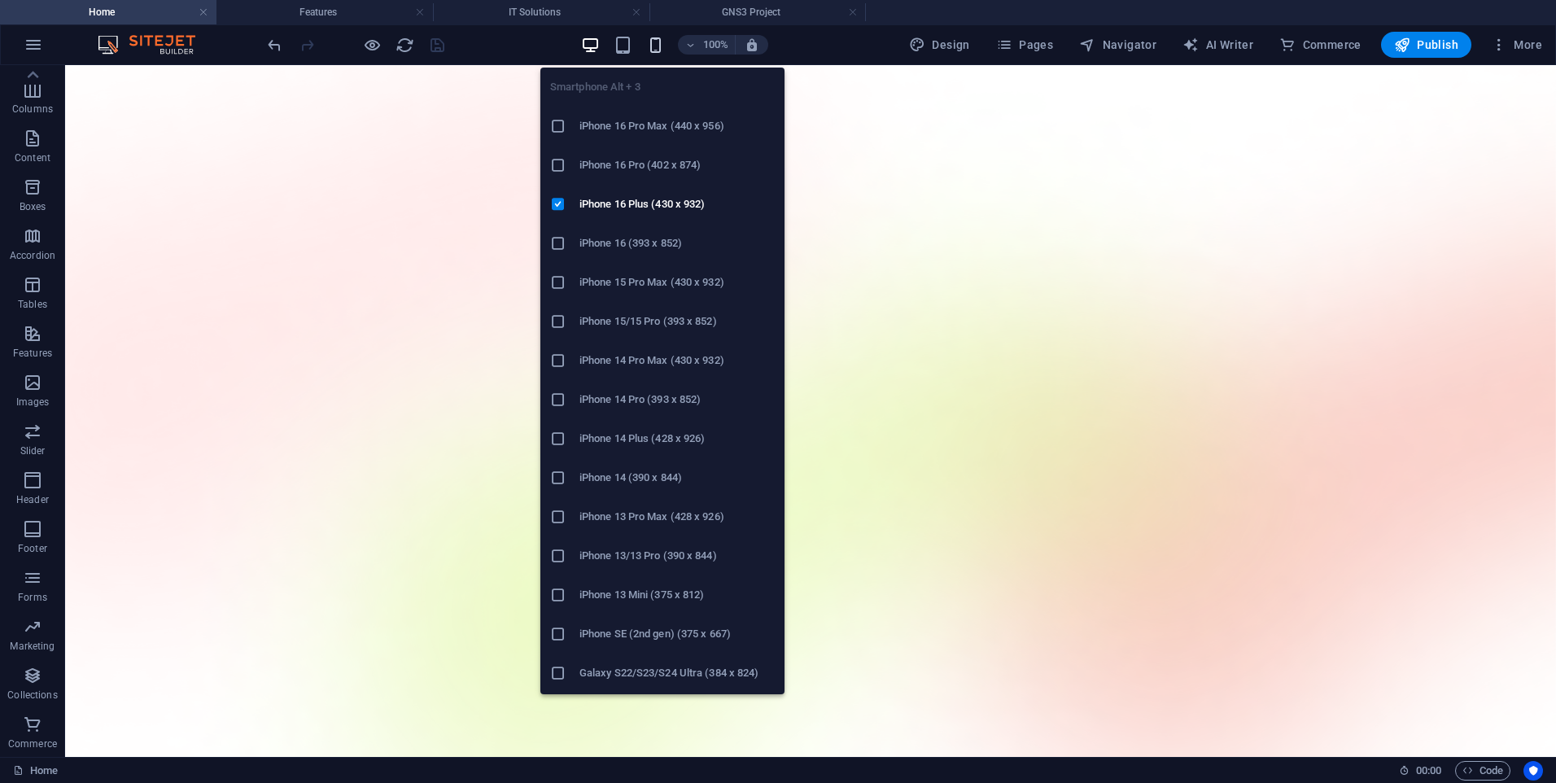
click at [655, 47] on icon "button" at bounding box center [655, 45] width 19 height 19
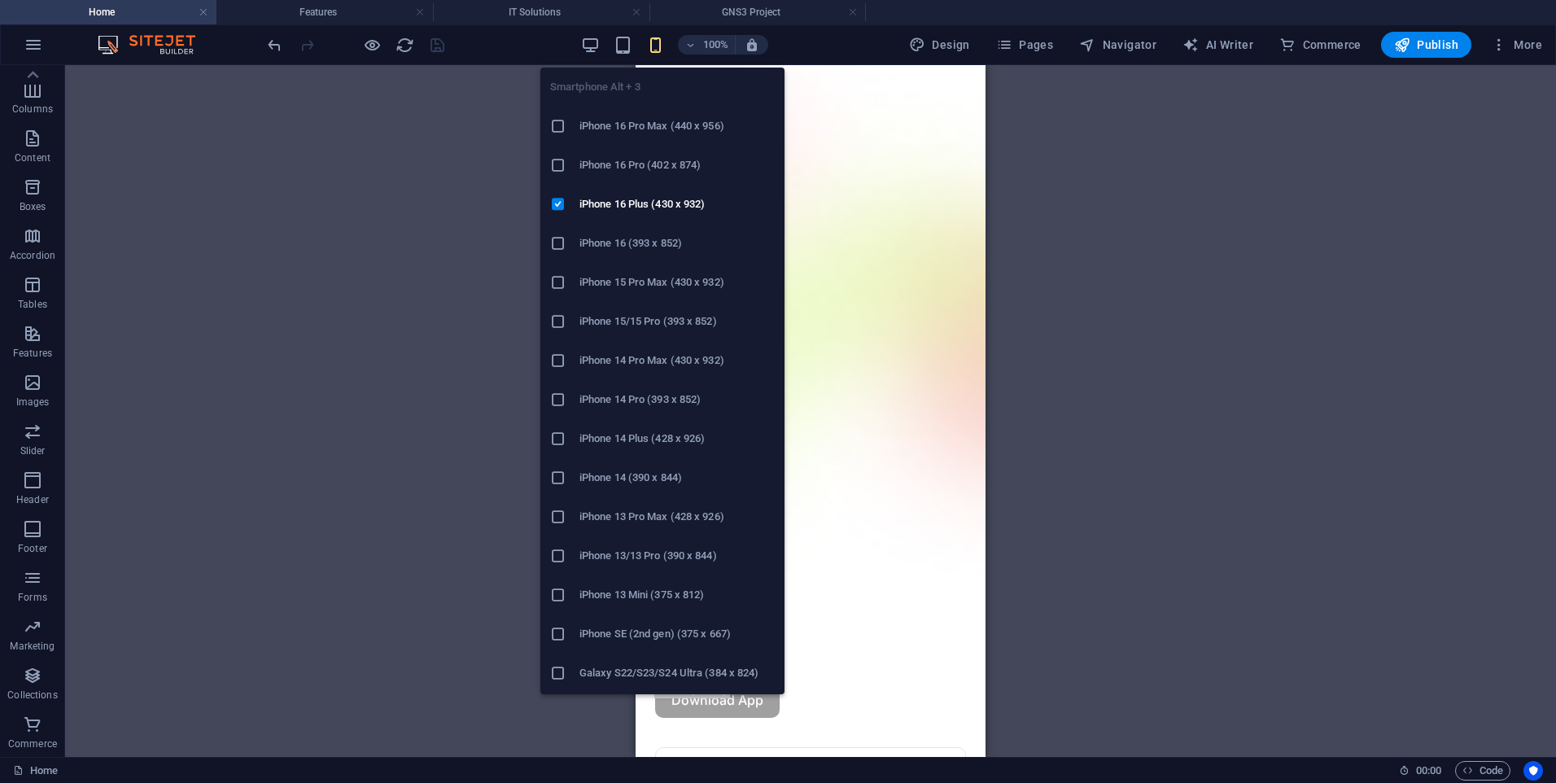
click at [644, 129] on h6 "iPhone 16 Pro Max (440 x 956)" at bounding box center [676, 126] width 195 height 20
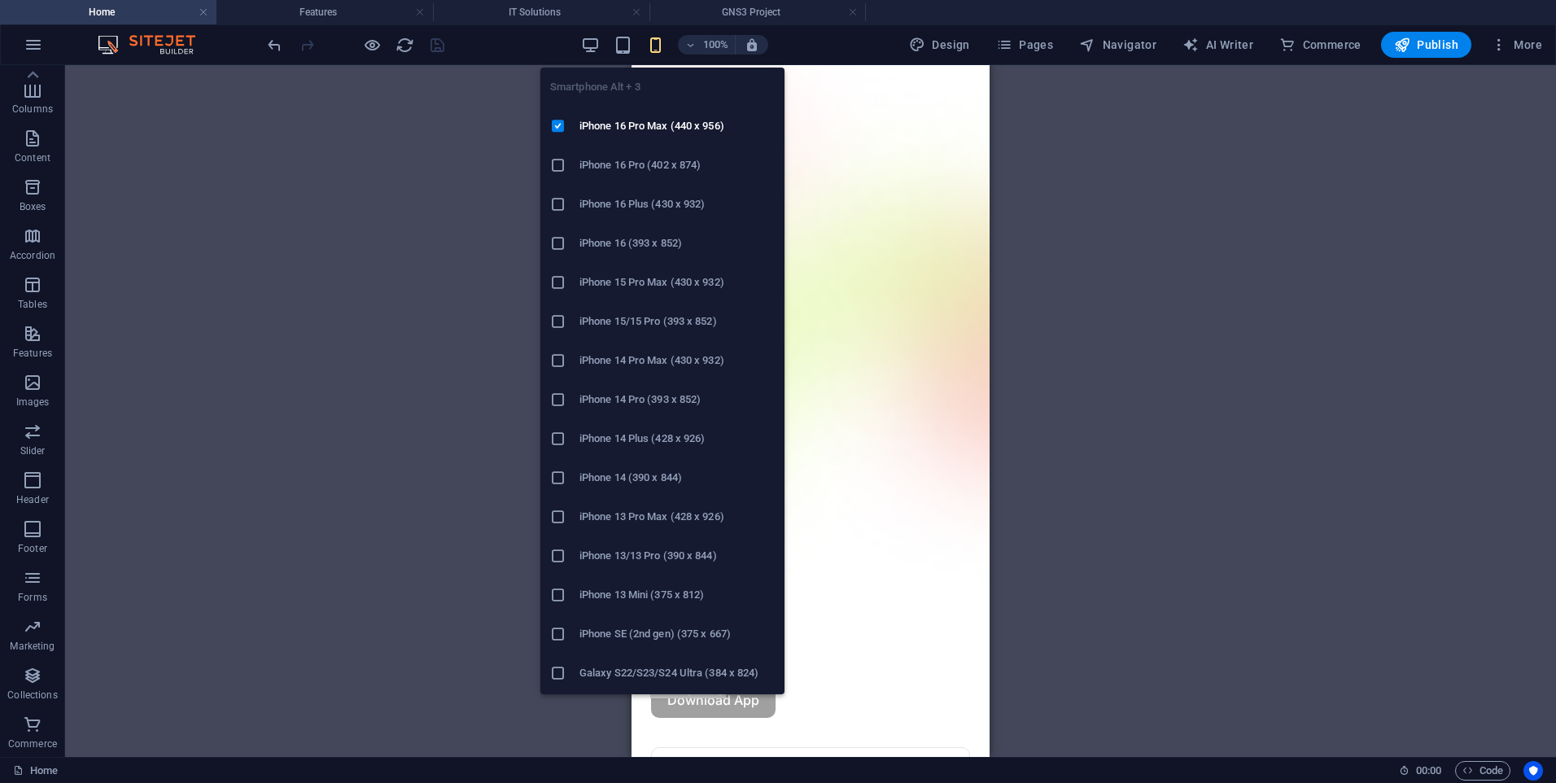
click at [663, 50] on icon "button" at bounding box center [655, 45] width 19 height 19
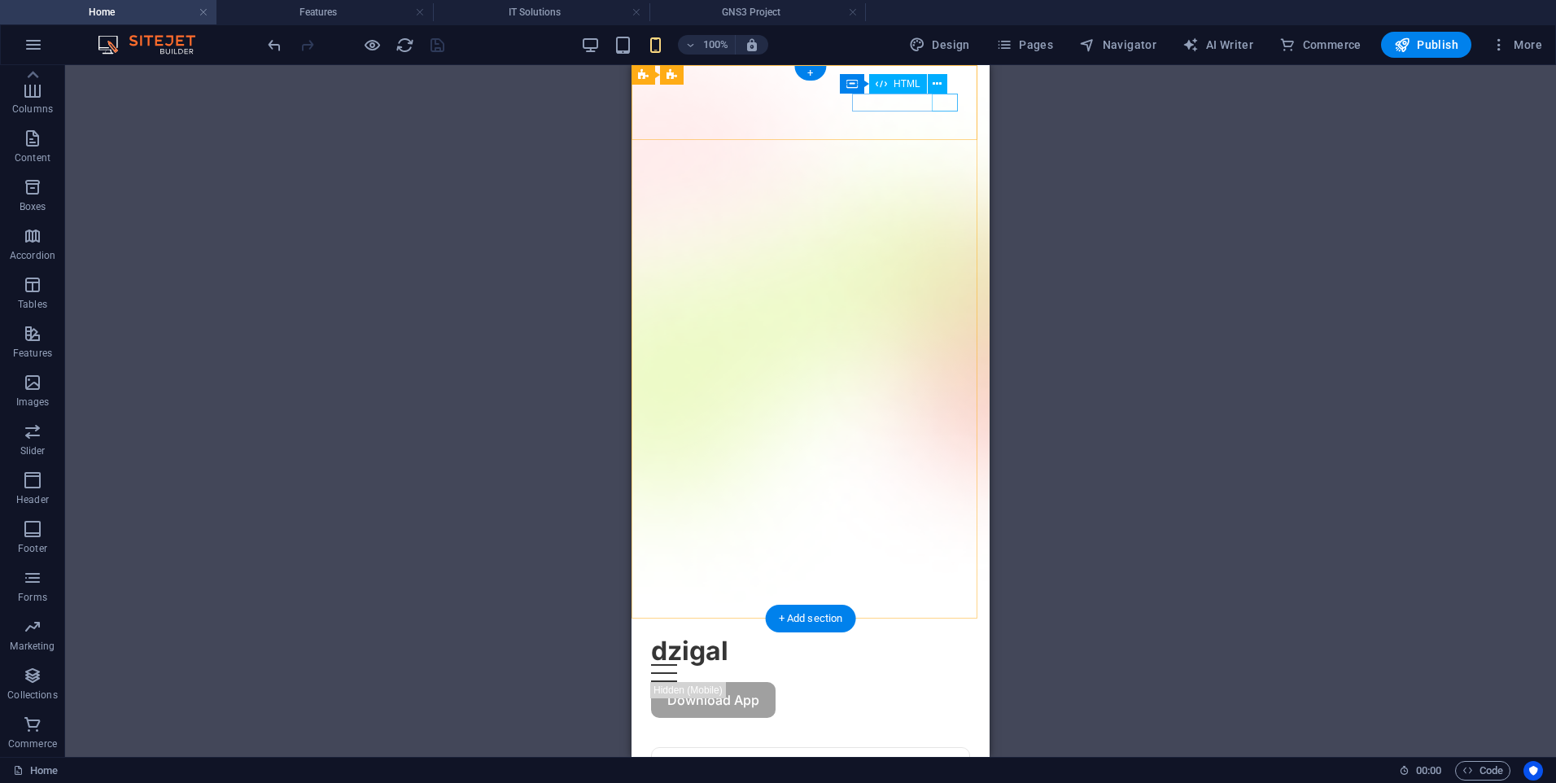
click at [946, 664] on div at bounding box center [810, 673] width 319 height 18
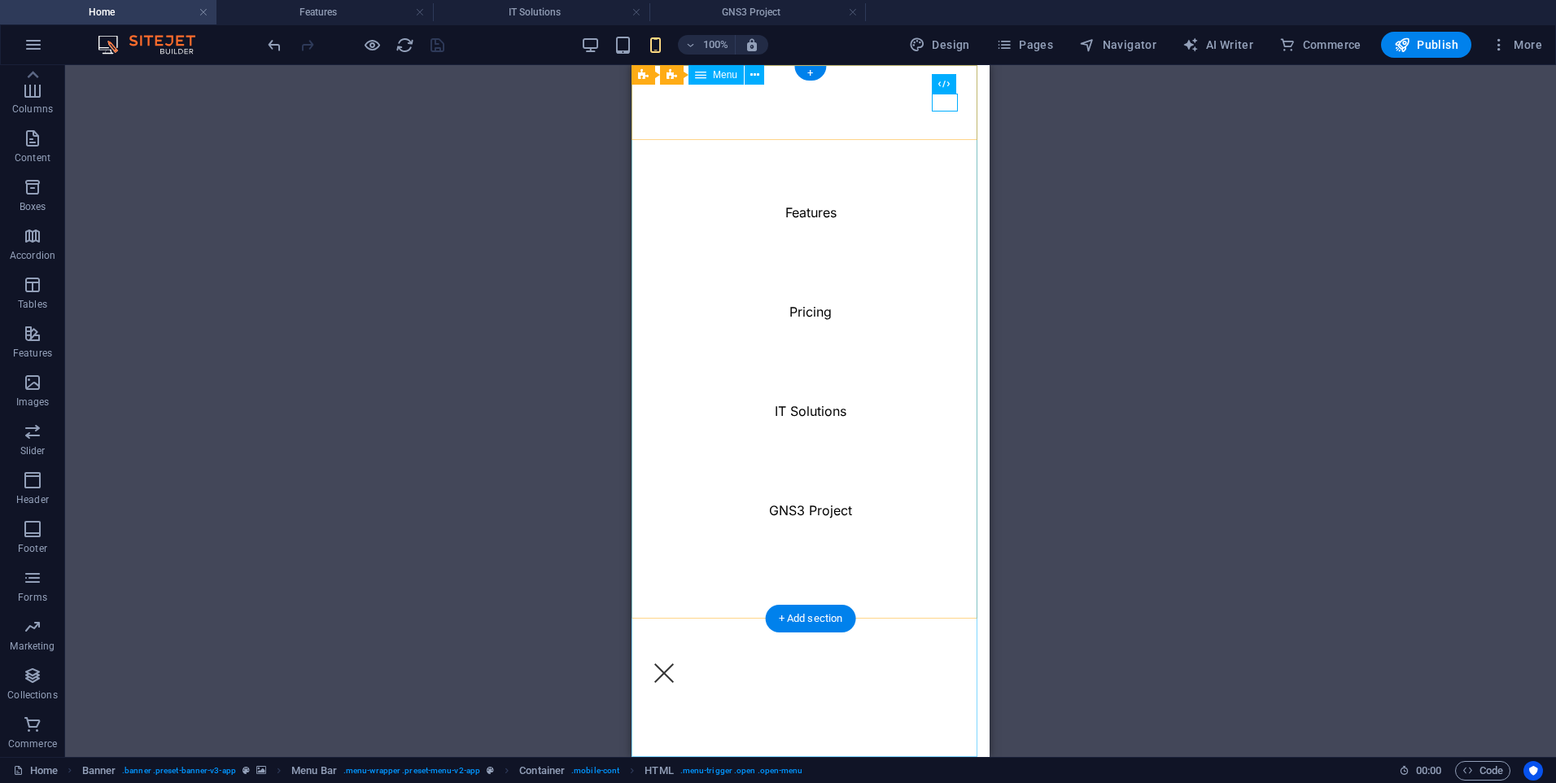
click at [810, 316] on nav "Features Pricing IT Solutions GNS3 Project Contact" at bounding box center [810, 411] width 358 height 692
click at [809, 521] on nav "Features Pricing IT Solutions GNS3 Project Contact" at bounding box center [810, 411] width 358 height 692
click at [810, 512] on nav "Features Pricing IT Solutions GNS3 Project Contact" at bounding box center [810, 411] width 358 height 692
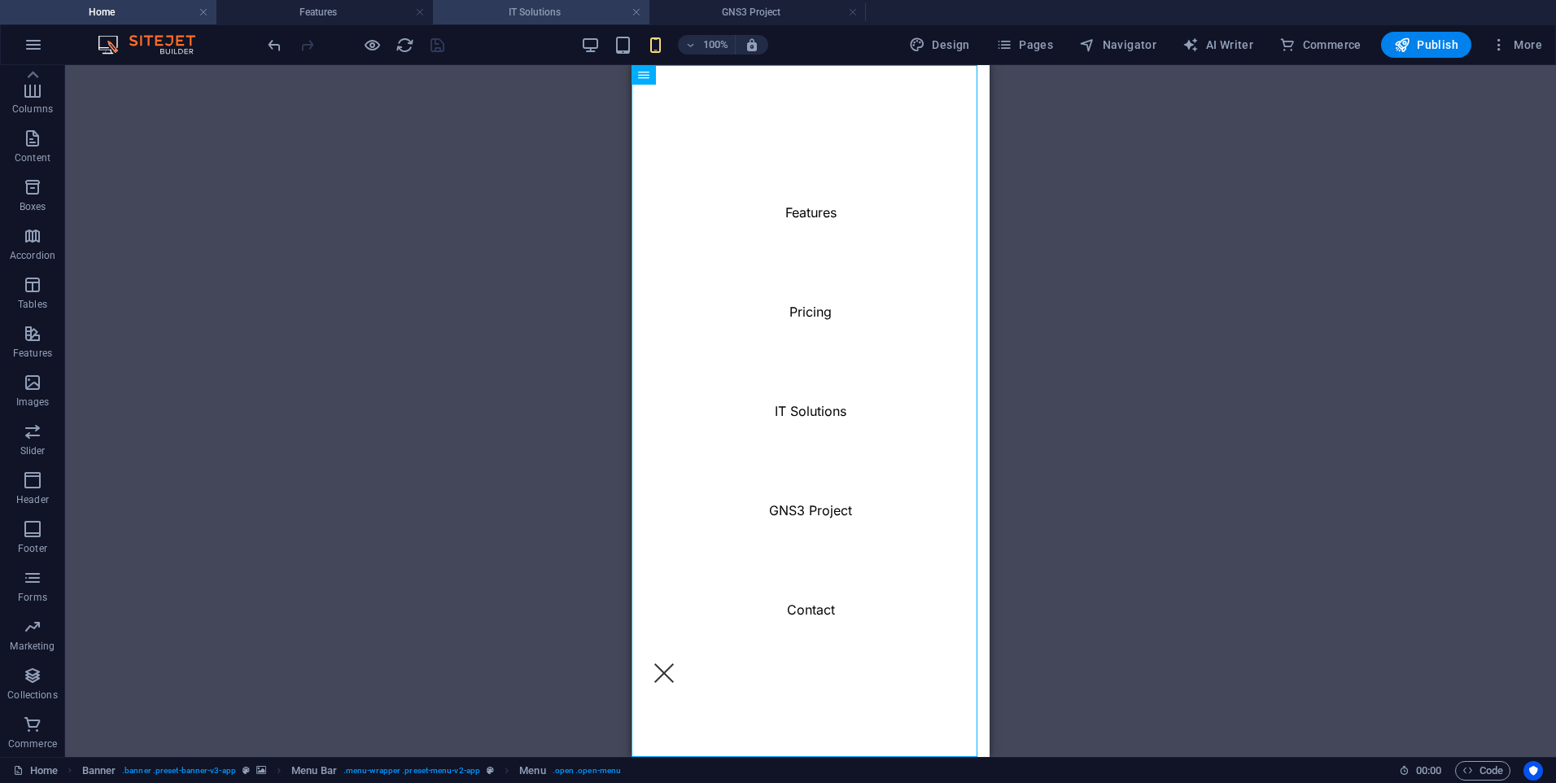
click at [578, 10] on h4 "IT Solutions" at bounding box center [541, 12] width 216 height 18
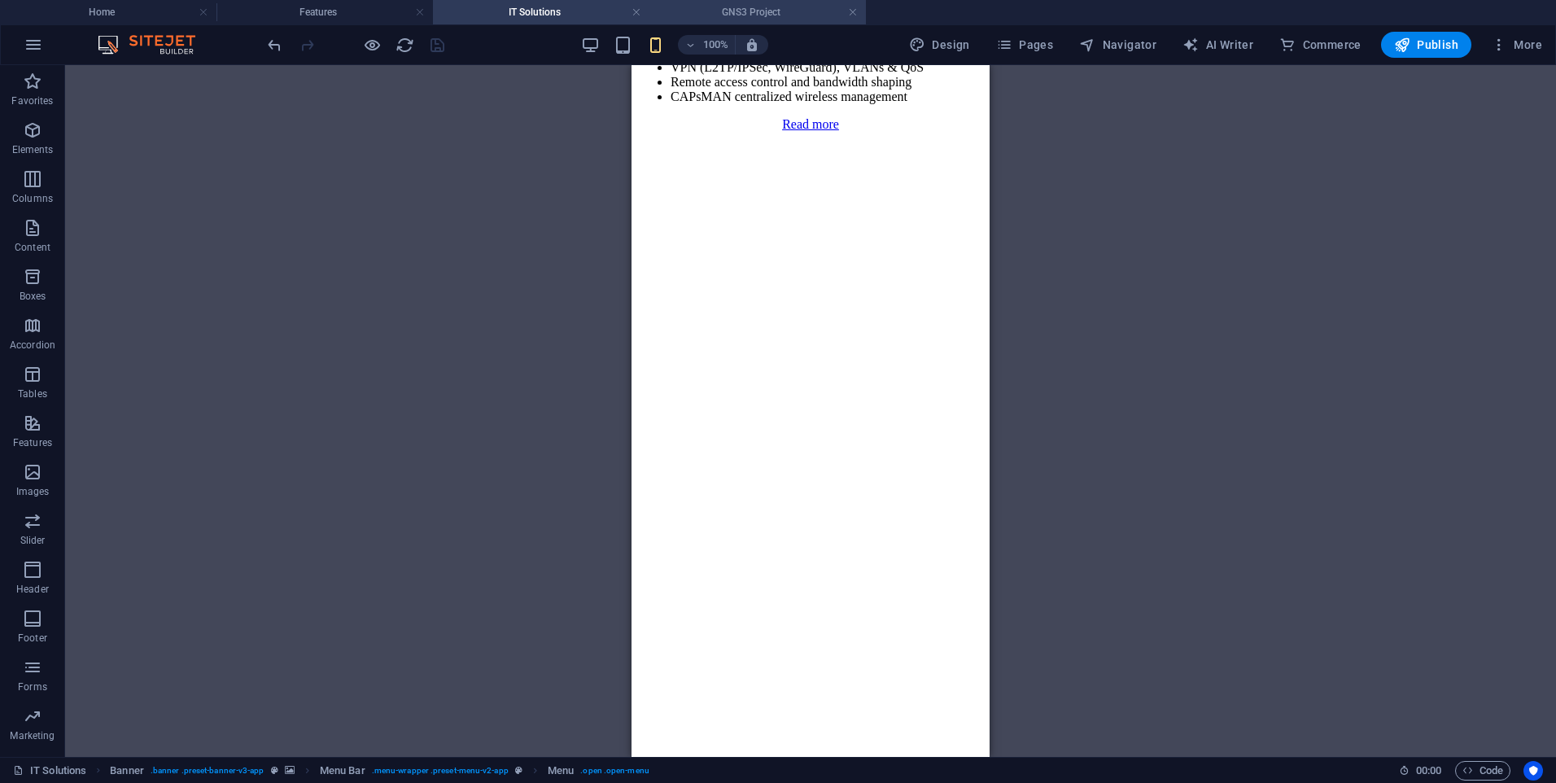
click at [764, 11] on h4 "GNS3 Project" at bounding box center [757, 12] width 216 height 18
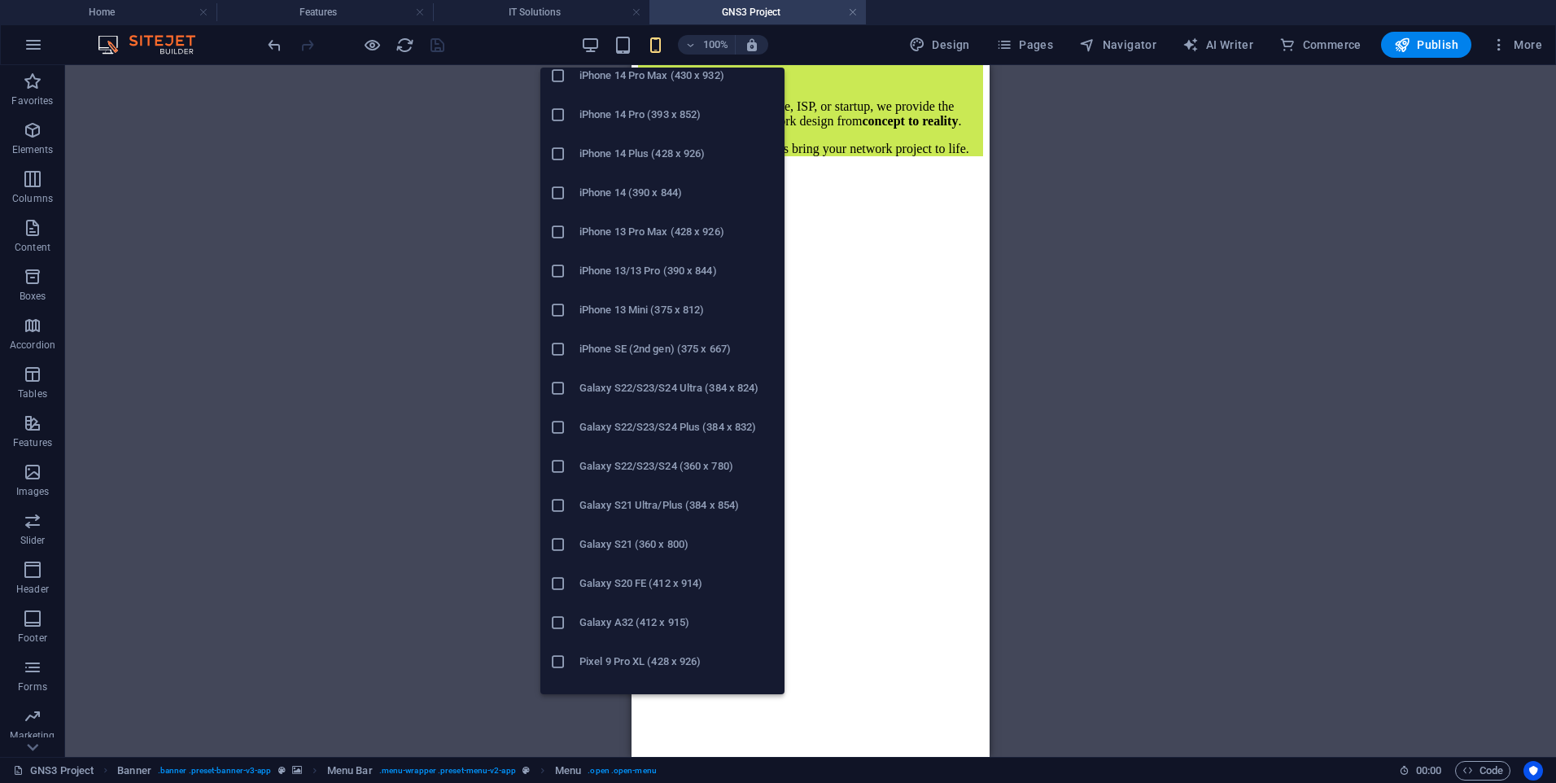
scroll to position [255, 0]
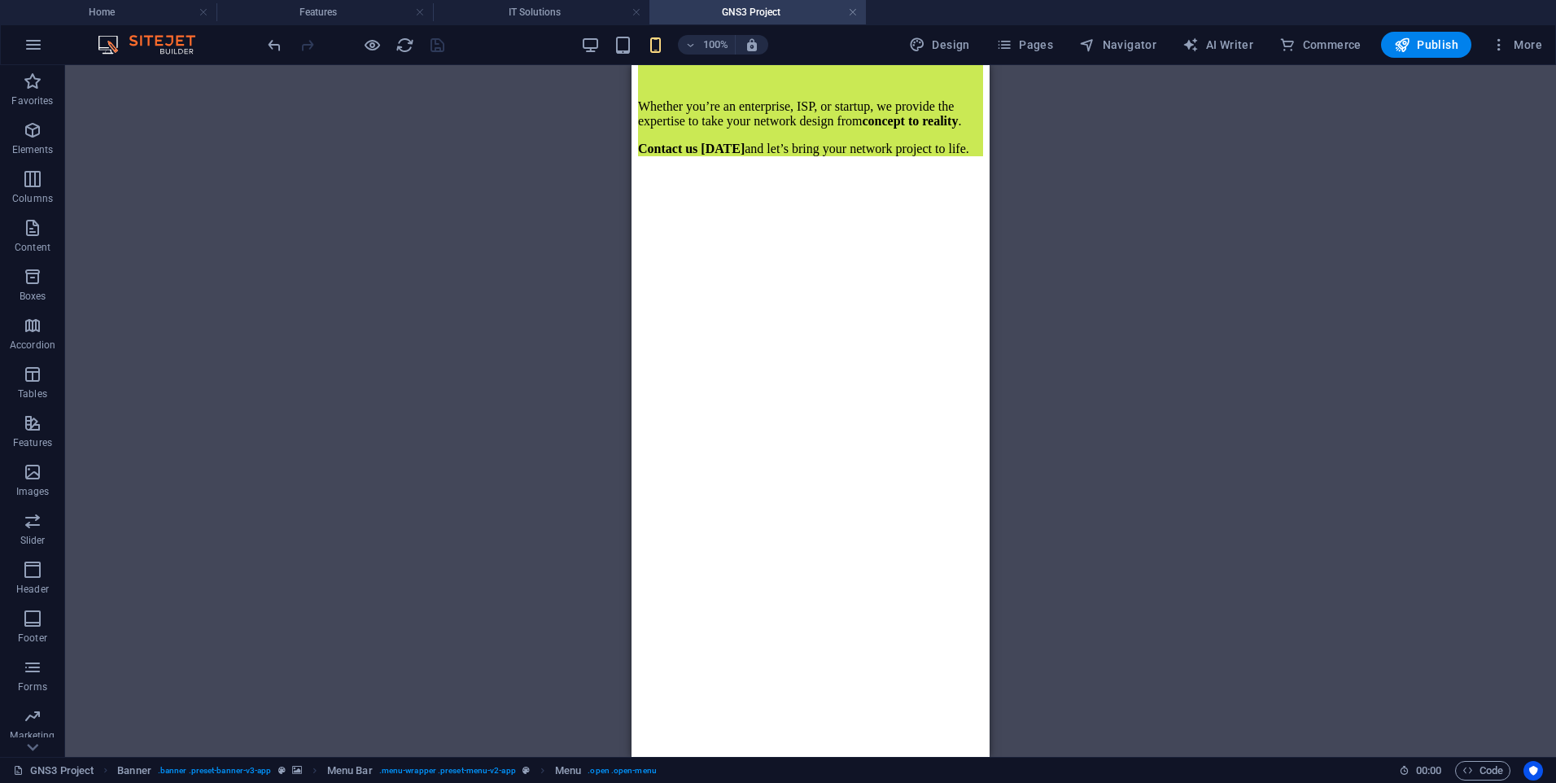
click at [1176, 164] on div "Drag here to replace the existing content. Press “Ctrl” if you want to create a…" at bounding box center [810, 411] width 1490 height 692
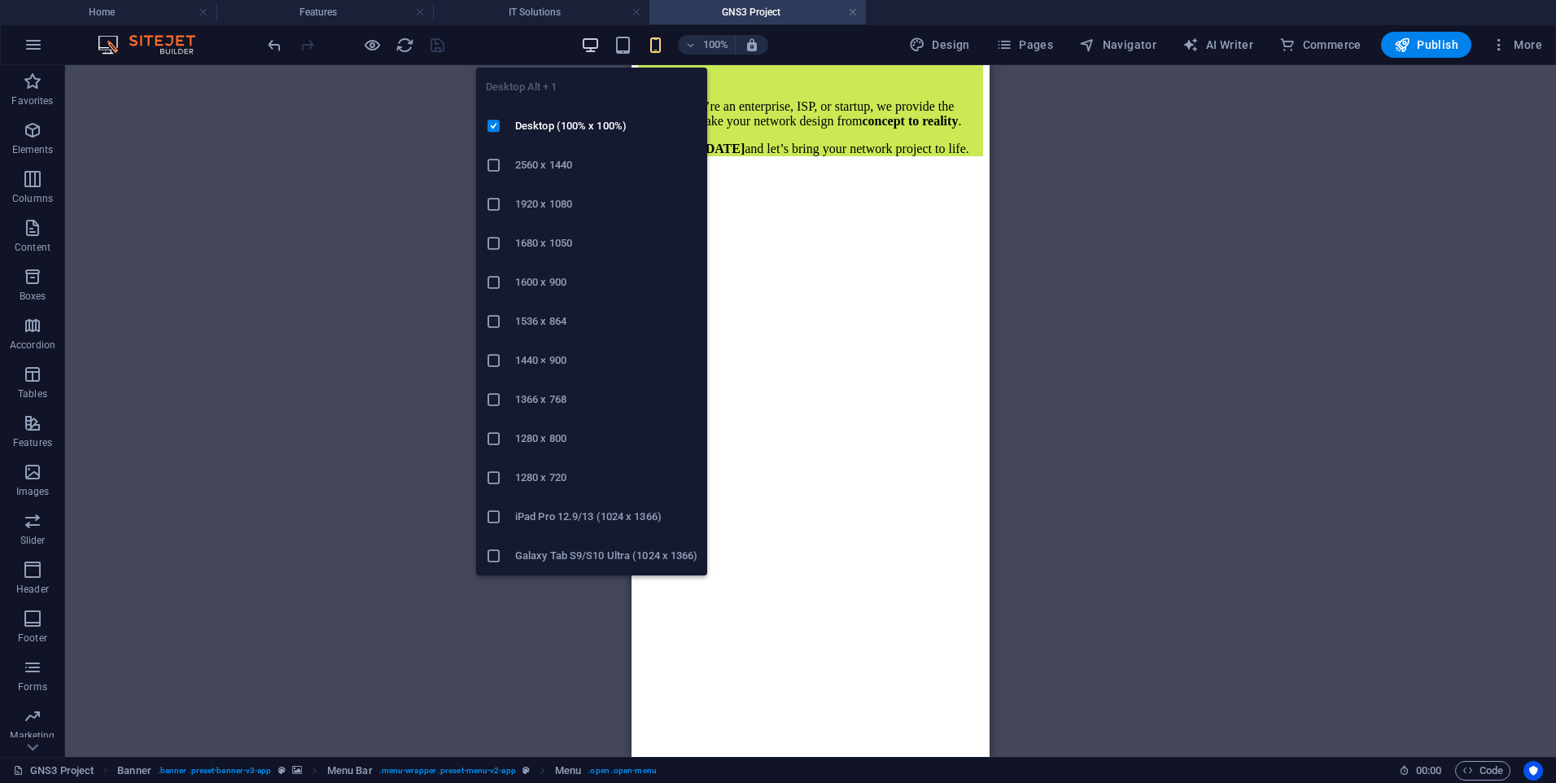
click at [598, 42] on icon "button" at bounding box center [590, 45] width 19 height 19
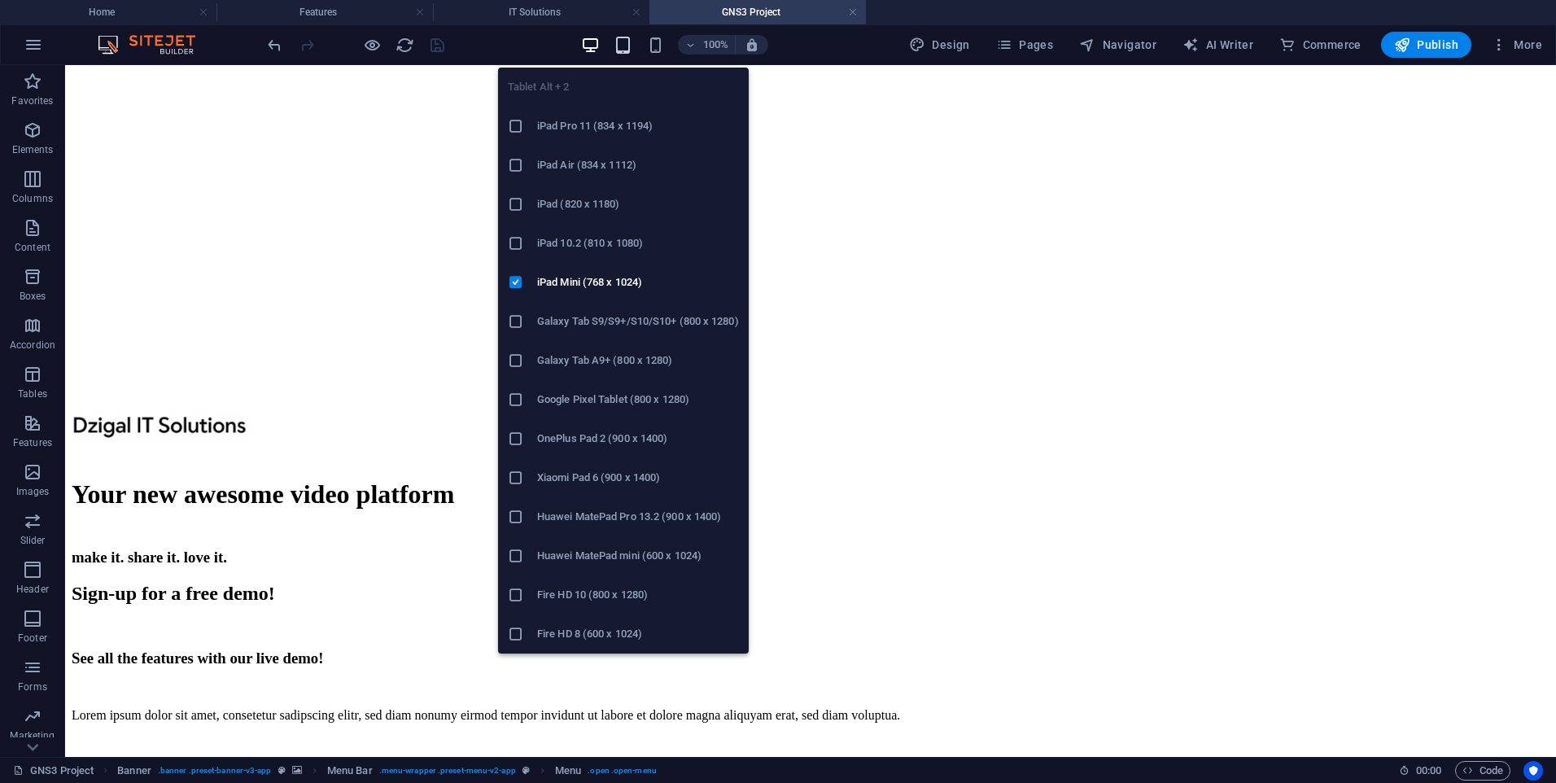
click at [631, 46] on icon "button" at bounding box center [622, 45] width 19 height 19
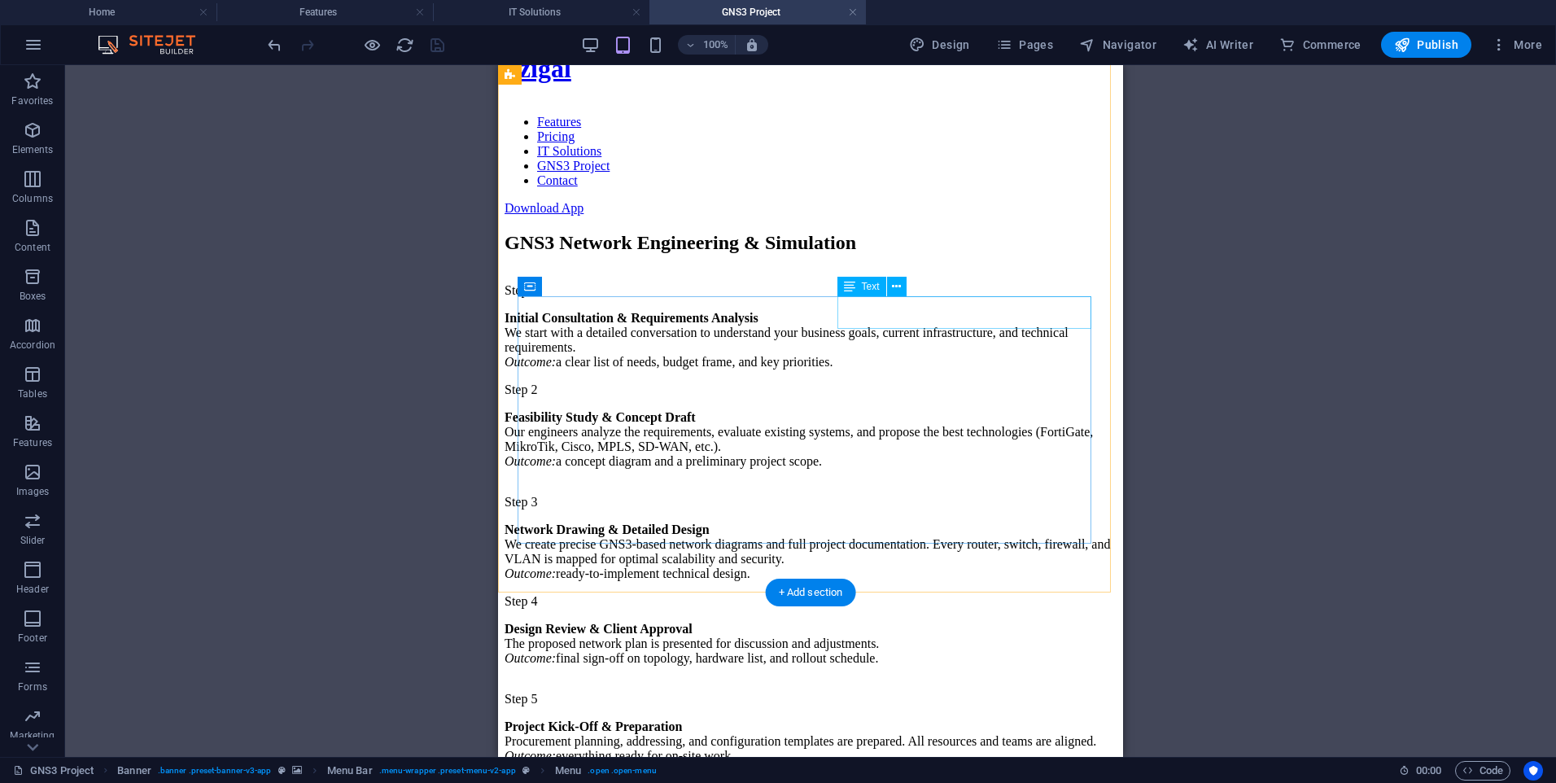
scroll to position [0, 0]
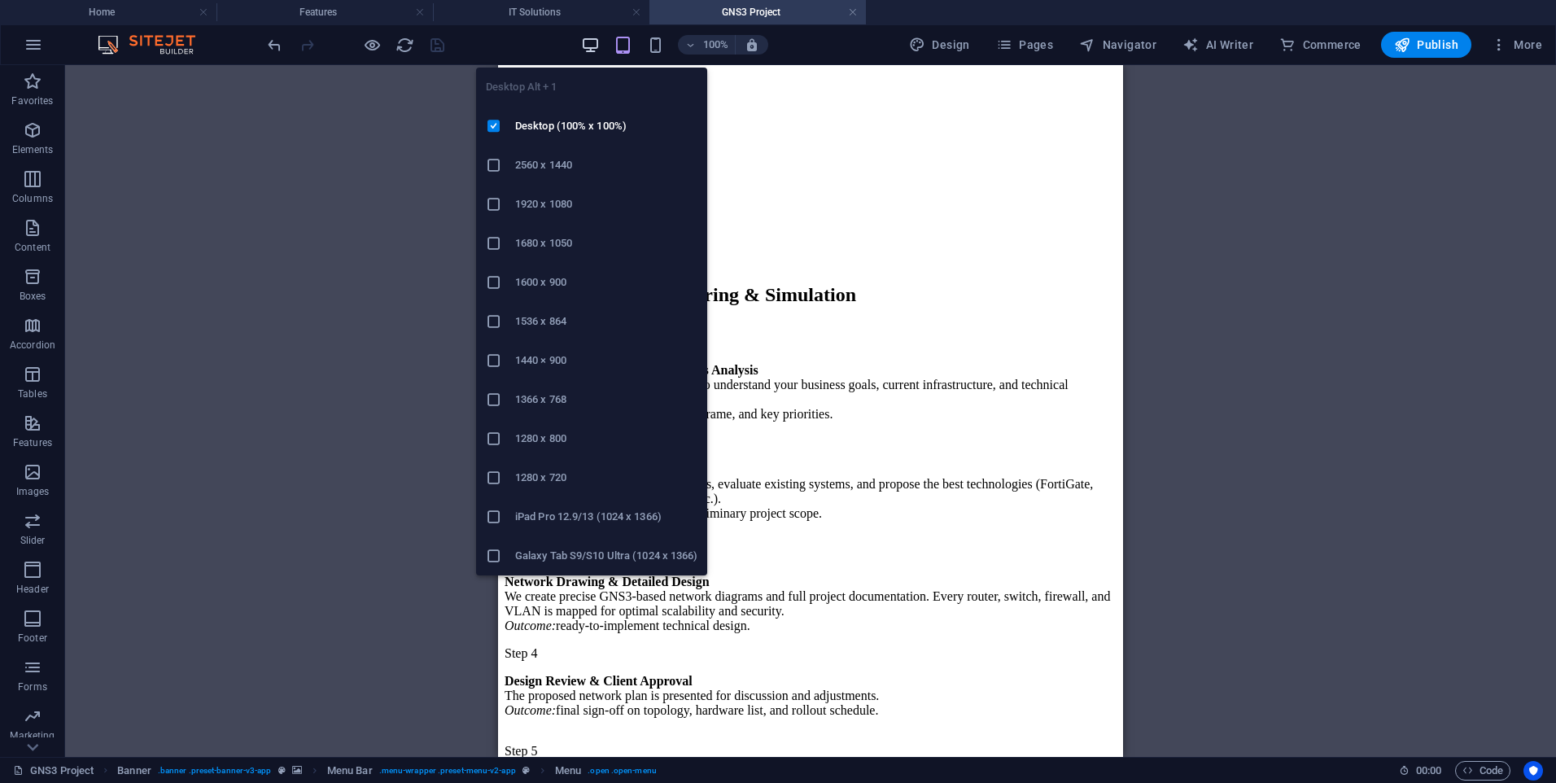
click at [599, 46] on icon "button" at bounding box center [590, 45] width 19 height 19
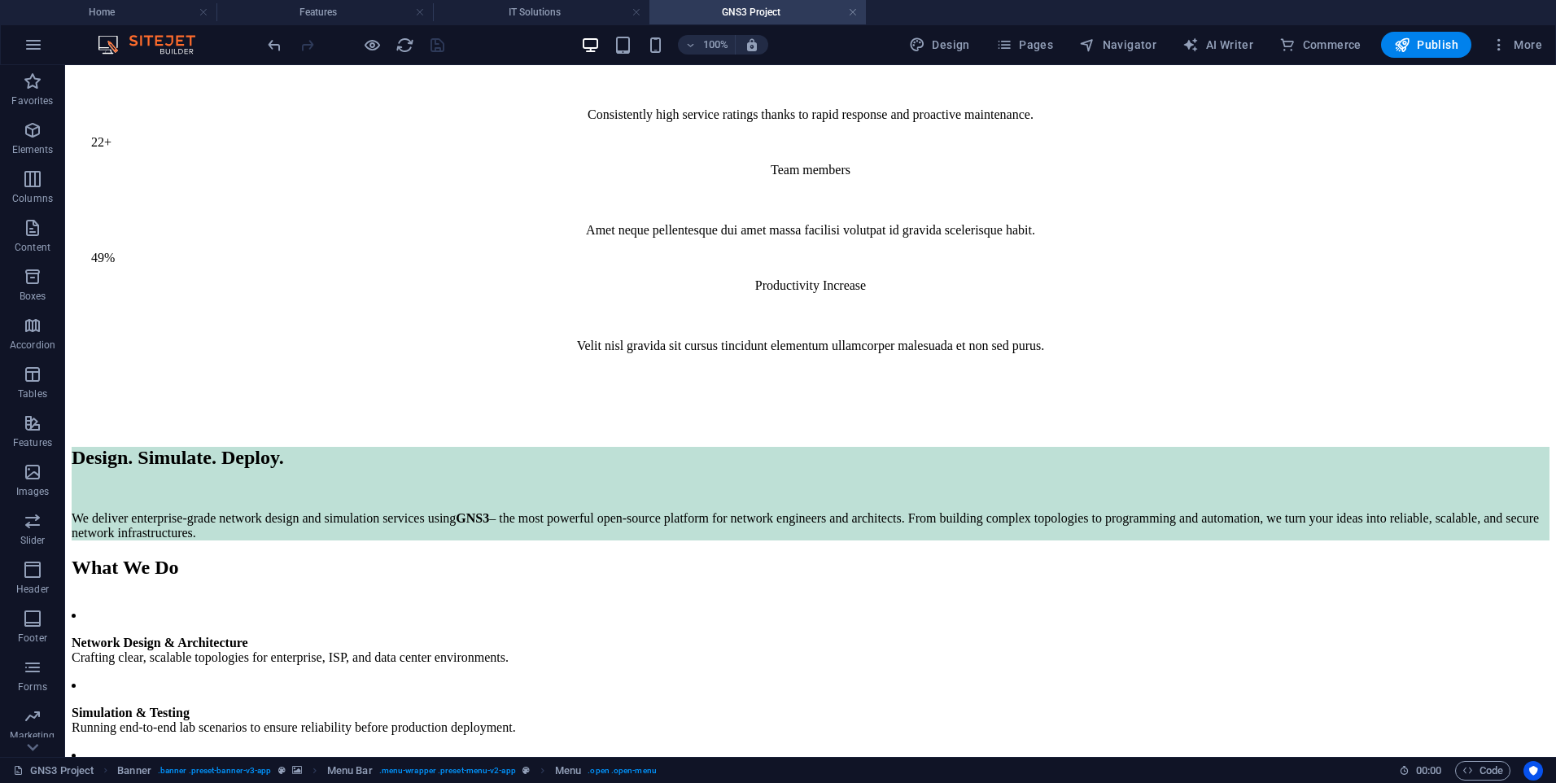
scroll to position [267, 0]
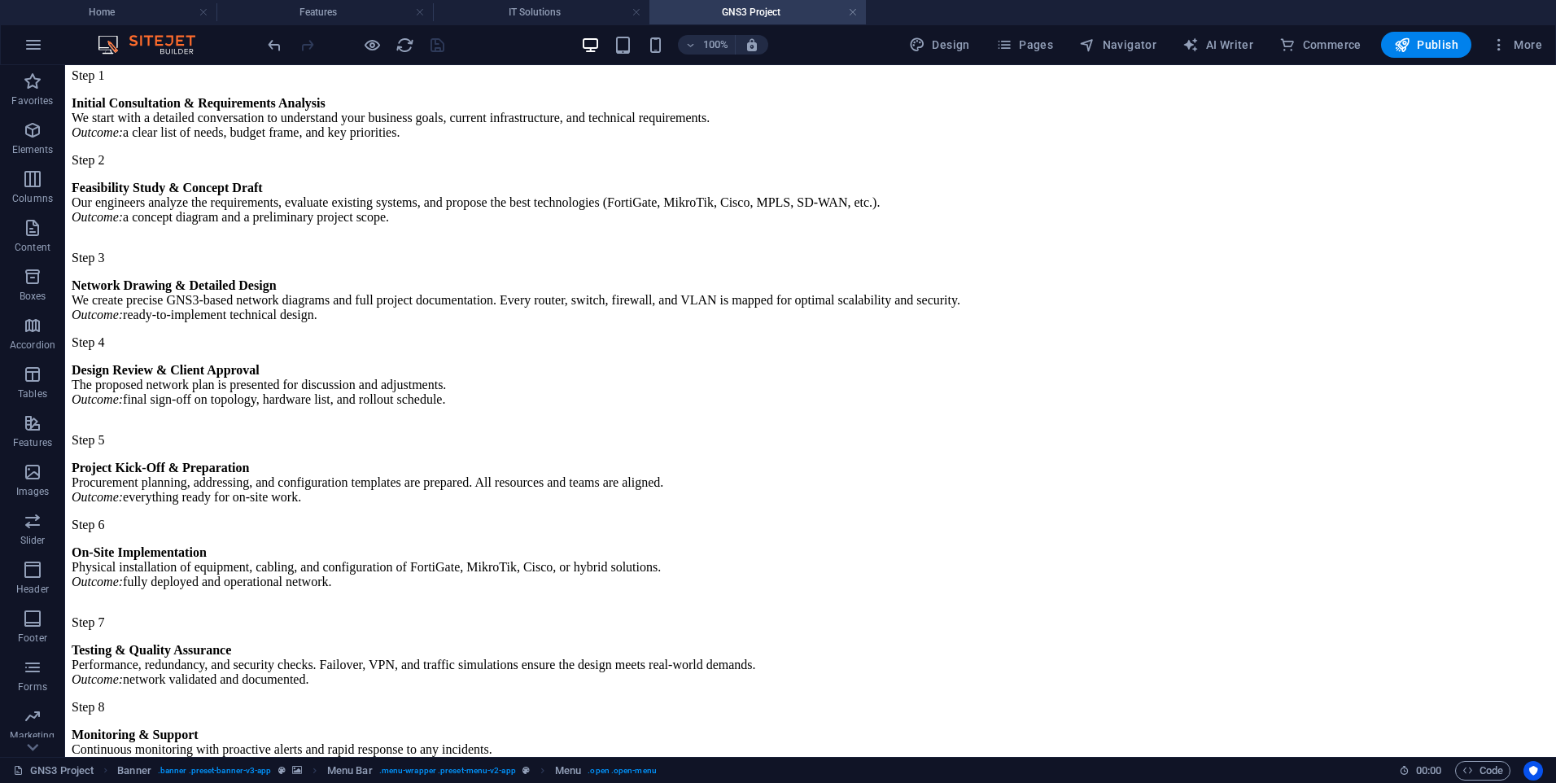
drag, startPoint x: 1552, startPoint y: 106, endPoint x: 1511, endPoint y: 114, distance: 41.5
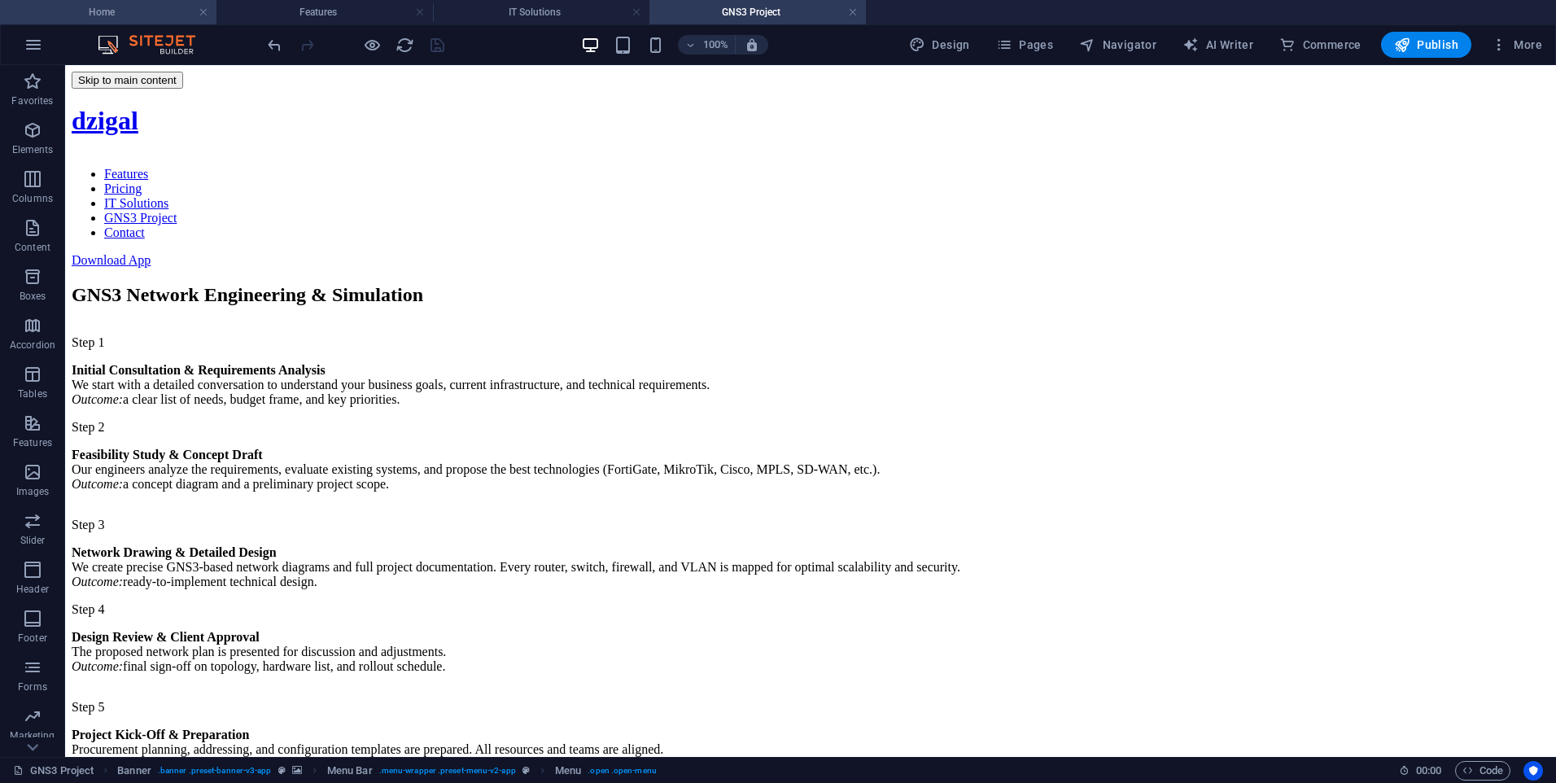
click at [164, 11] on h4 "Home" at bounding box center [108, 12] width 216 height 18
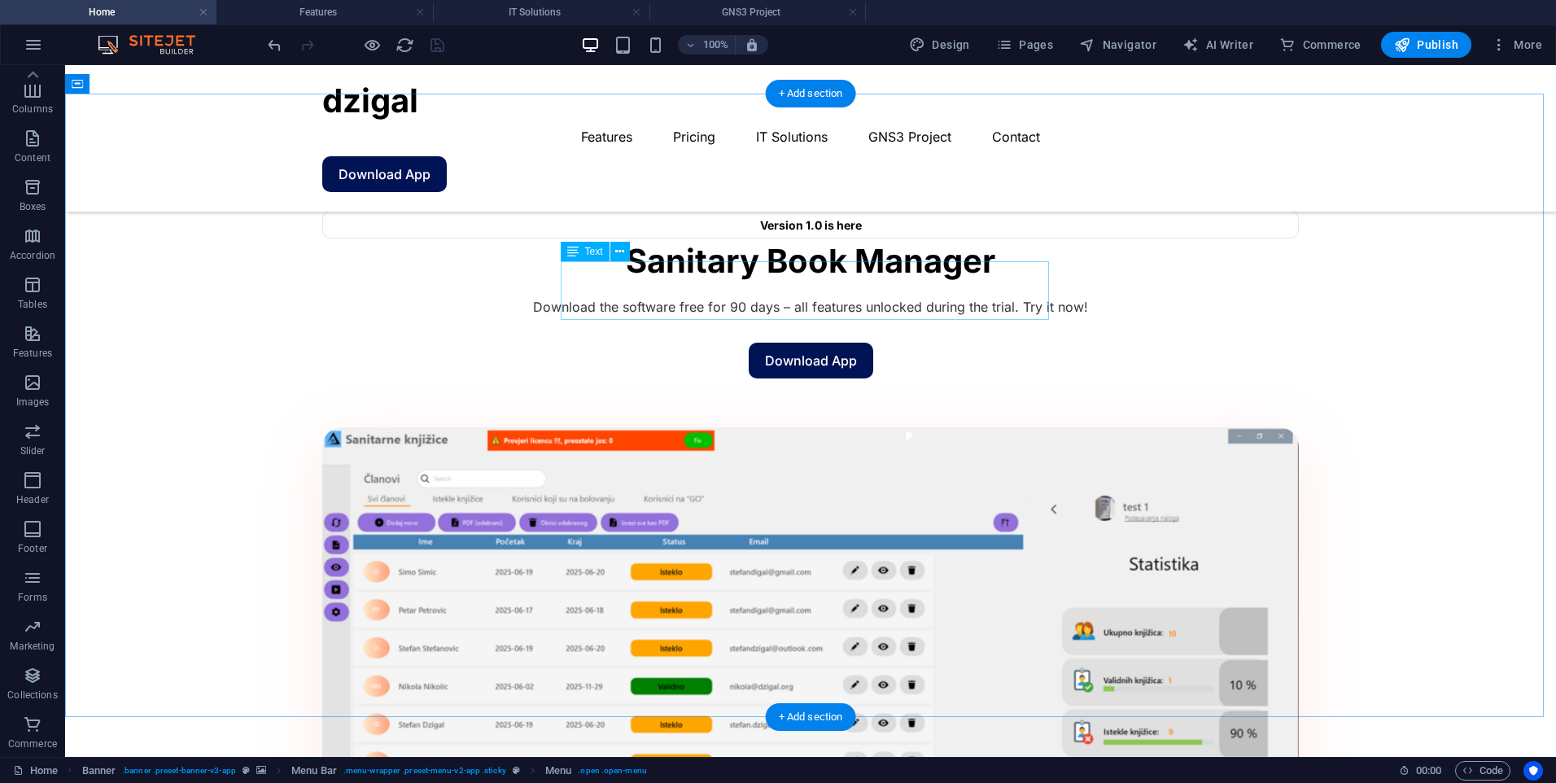
scroll to position [1139, 0]
